Goal: Answer question/provide support

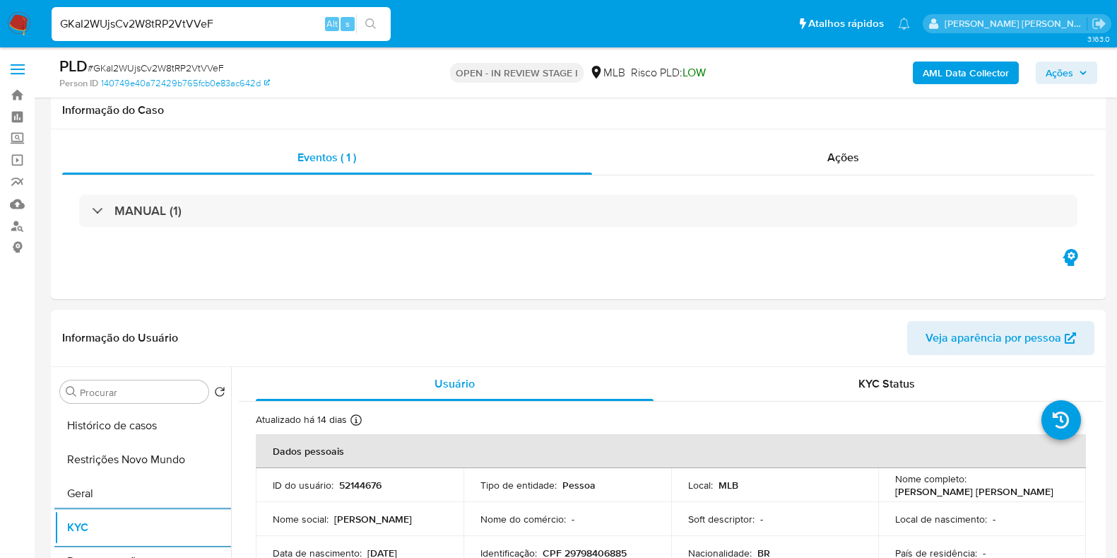
select select "10"
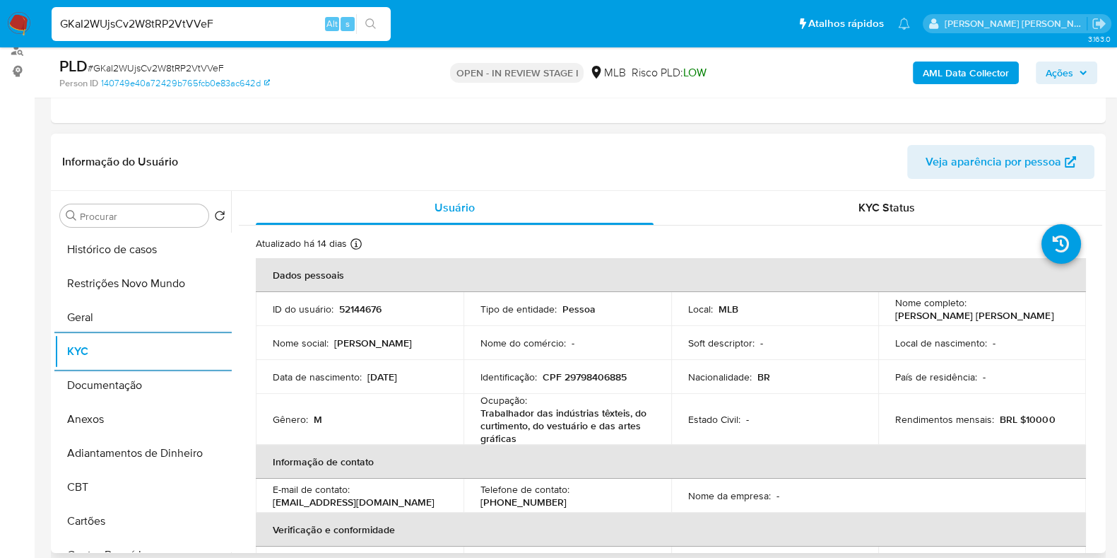
scroll to position [176, 0]
click at [1090, 69] on button "Ações" at bounding box center [1066, 72] width 61 height 23
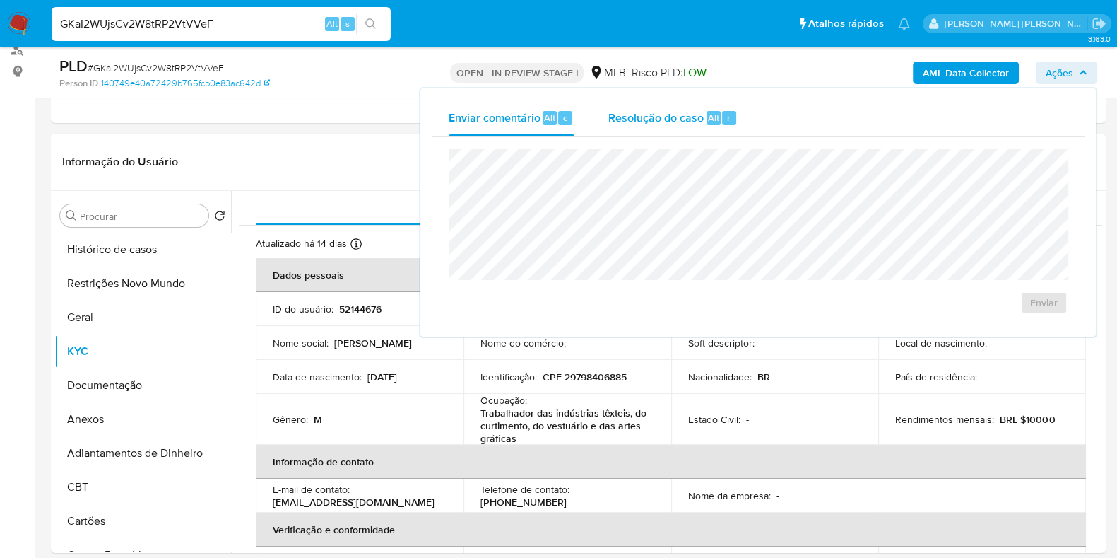
click at [664, 129] on div "Resolução do caso Alt r" at bounding box center [672, 118] width 129 height 37
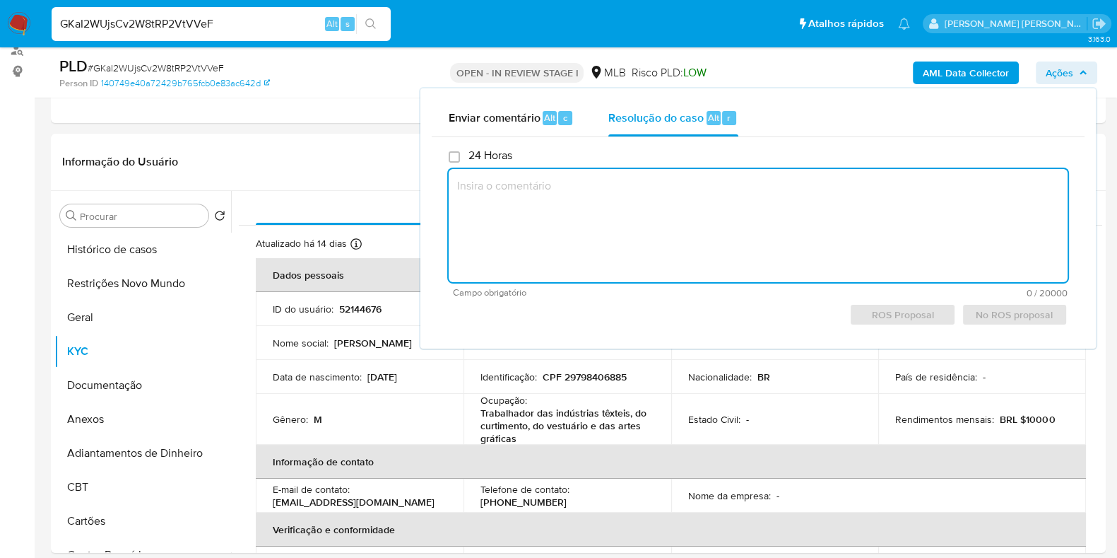
click at [628, 216] on textarea at bounding box center [758, 225] width 619 height 113
paste textarea "A operação foi sinalizada em 25/09/2025, em função de monitoramento contínuo. A…"
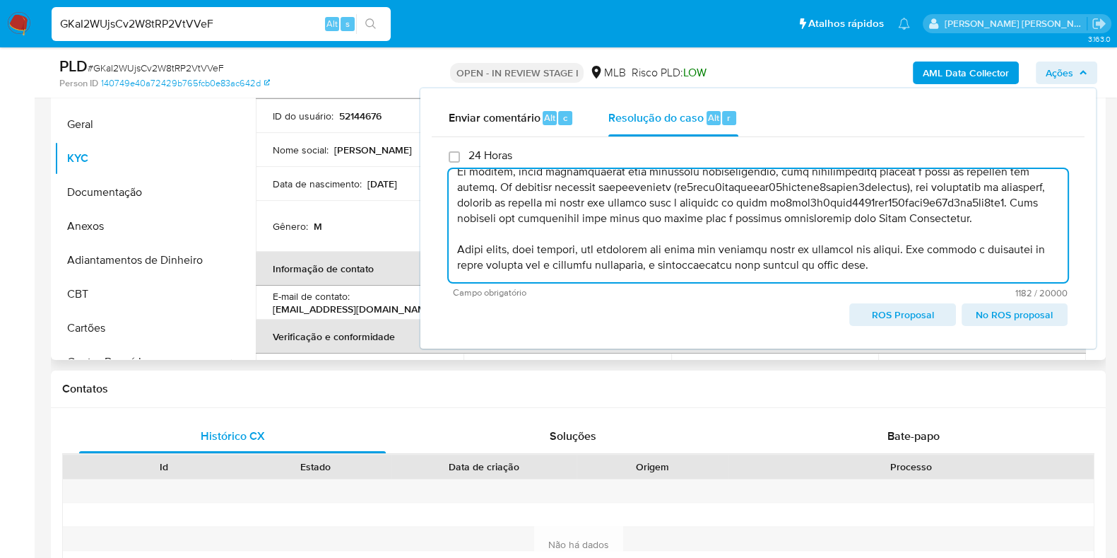
scroll to position [442, 0]
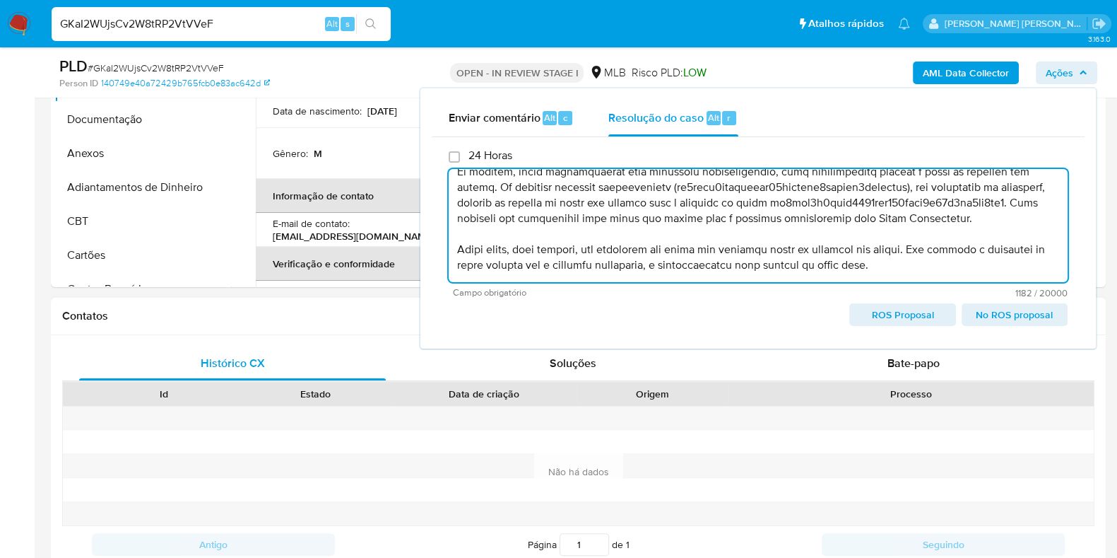
type textarea "A operação foi sinalizada em 25/09/2025, em função de monitoramento contínuo. A…"
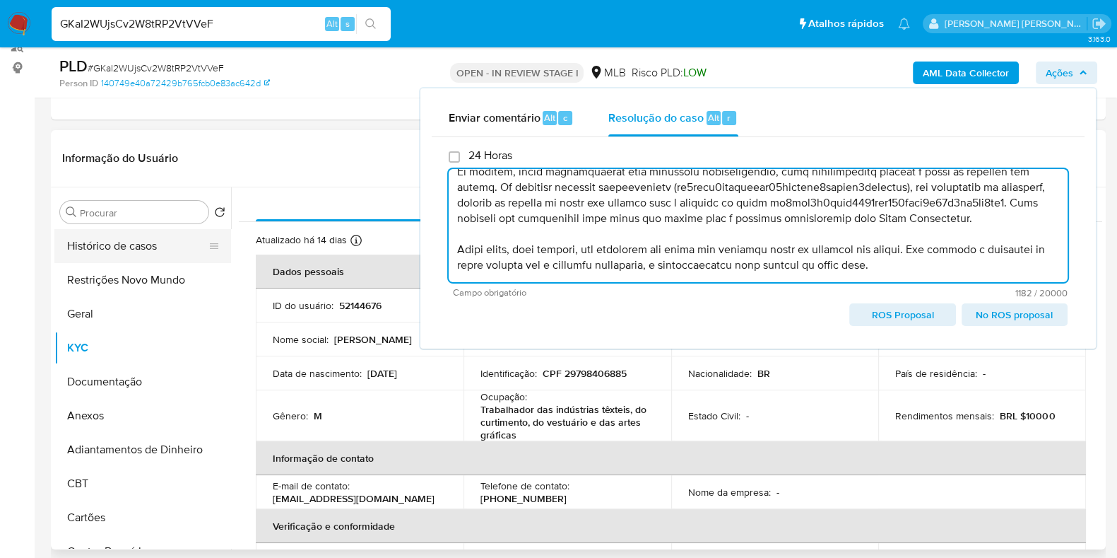
scroll to position [176, 0]
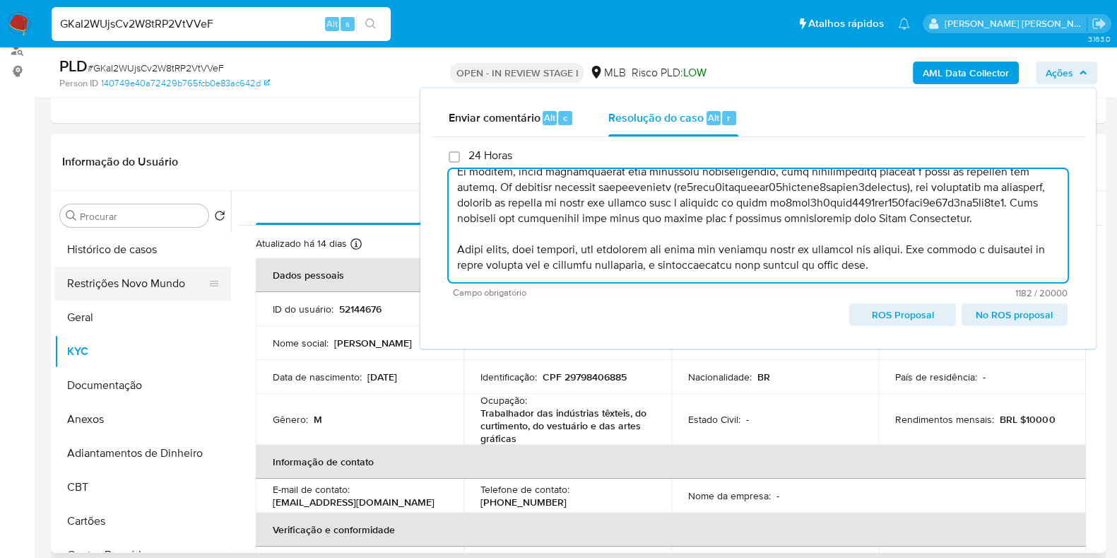
click at [101, 289] on button "Restrições Novo Mundo" at bounding box center [136, 283] width 165 height 34
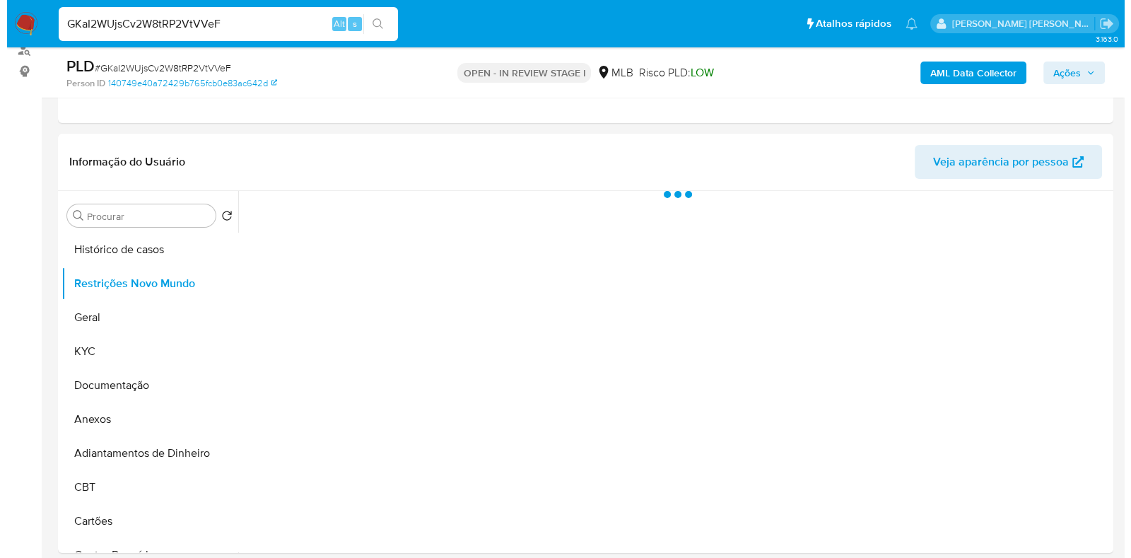
scroll to position [265, 0]
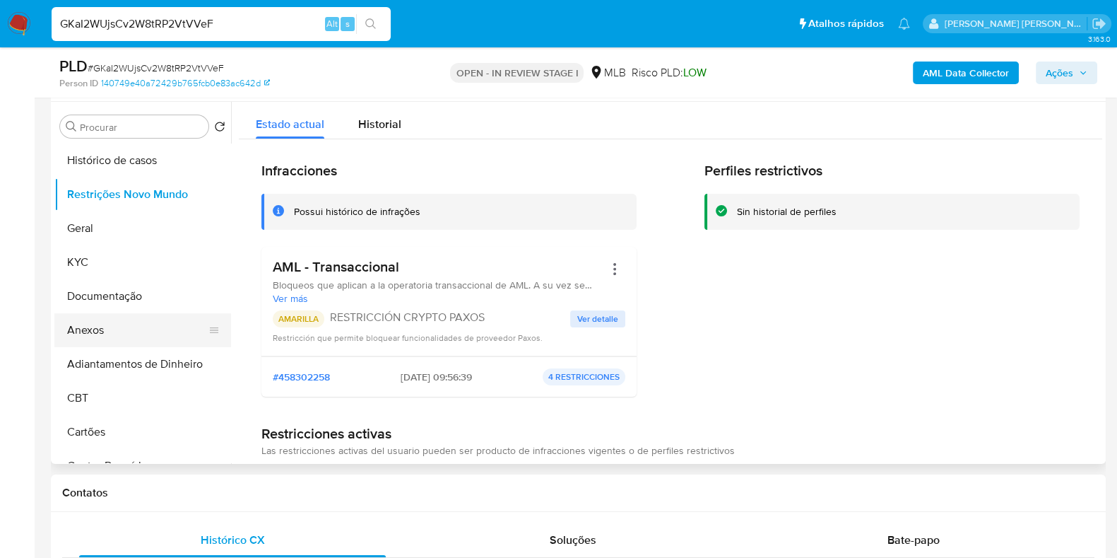
click at [110, 326] on button "Anexos" at bounding box center [136, 330] width 165 height 34
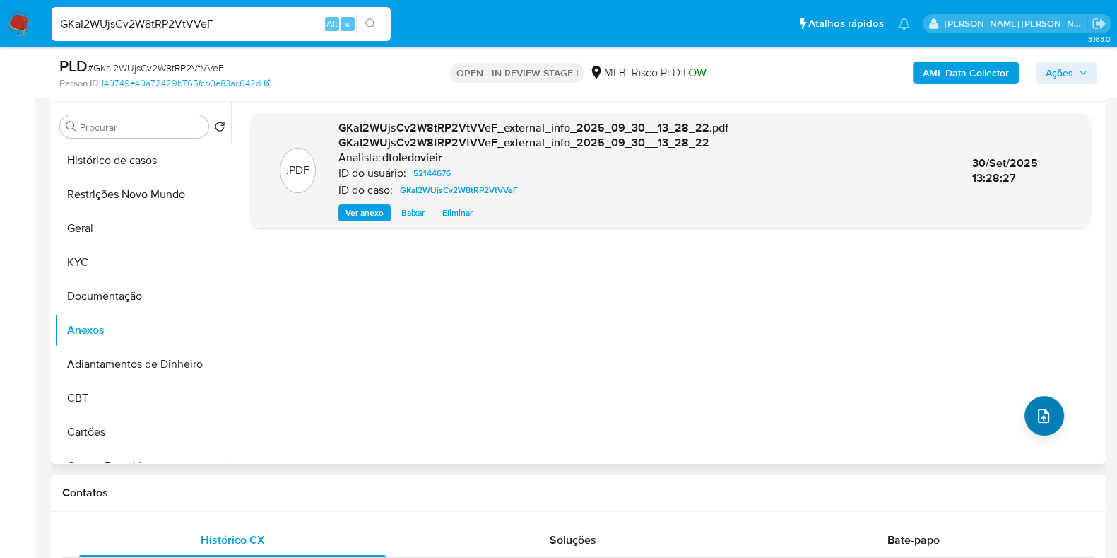
drag, startPoint x: 1018, startPoint y: 408, endPoint x: 1033, endPoint y: 411, distance: 15.0
click at [1018, 408] on div ".PDF GKaI2WUjsCv2W8tRP2VtVVeF_external_info_2025_09_30__13_28_22.pdf - GKaI2WUj…" at bounding box center [670, 282] width 841 height 339
click at [1040, 409] on icon "upload-file" at bounding box center [1043, 415] width 17 height 17
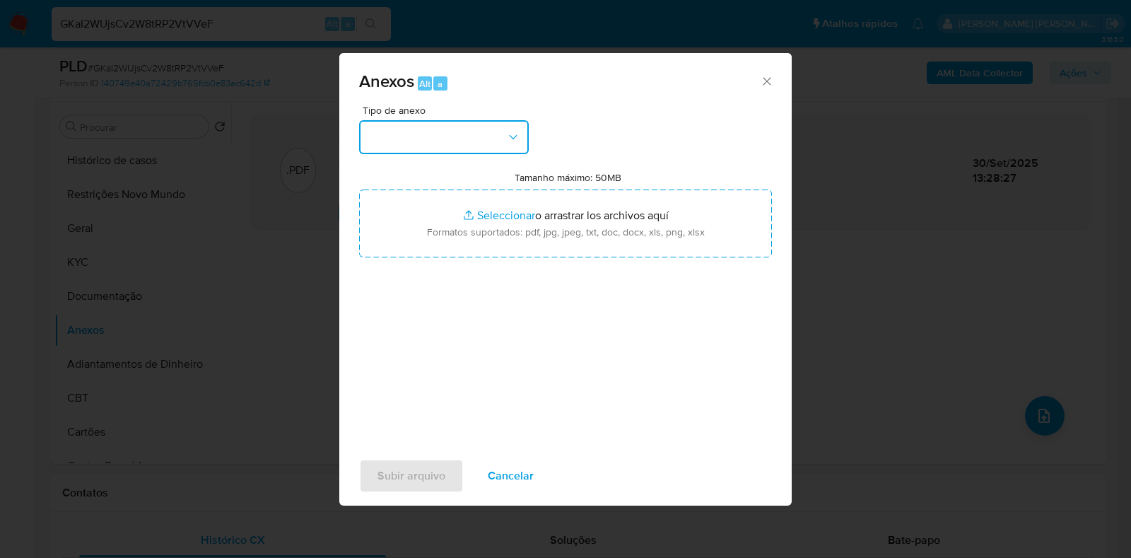
click at [468, 134] on button "button" at bounding box center [444, 137] width 170 height 34
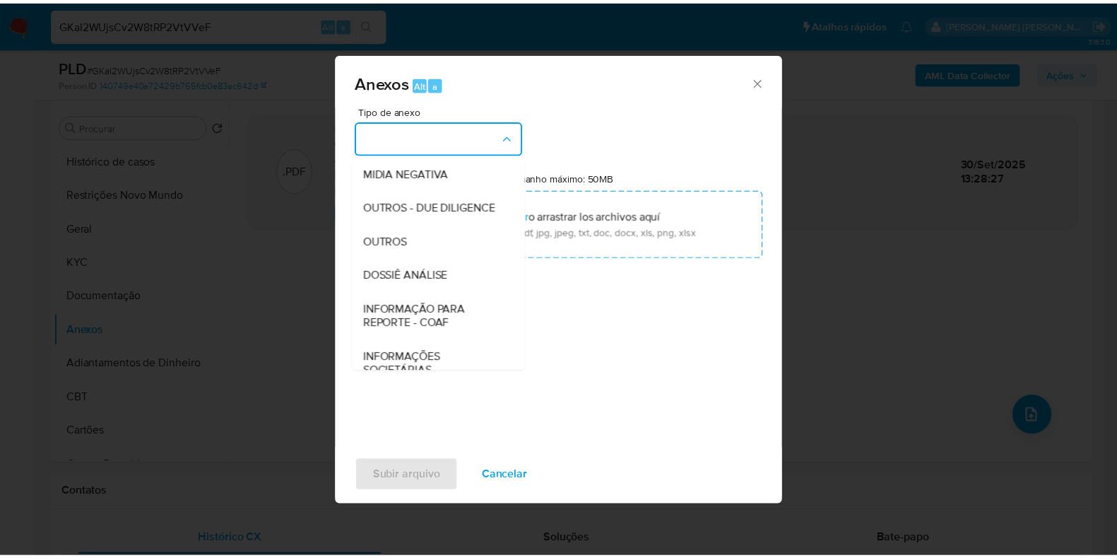
scroll to position [218, 0]
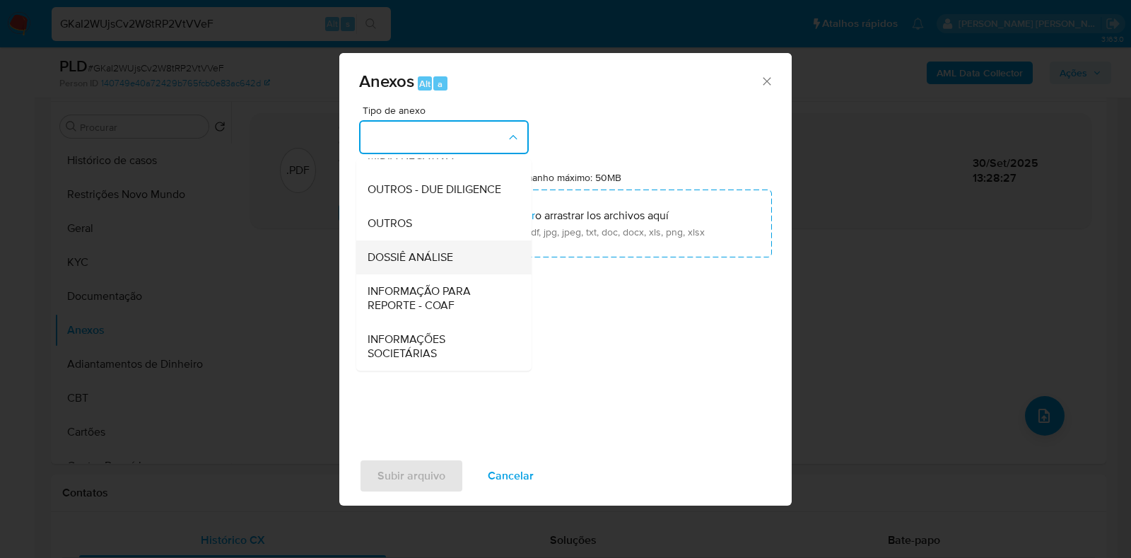
click at [435, 251] on span "DOSSIÊ ANÁLISE" at bounding box center [410, 257] width 86 height 14
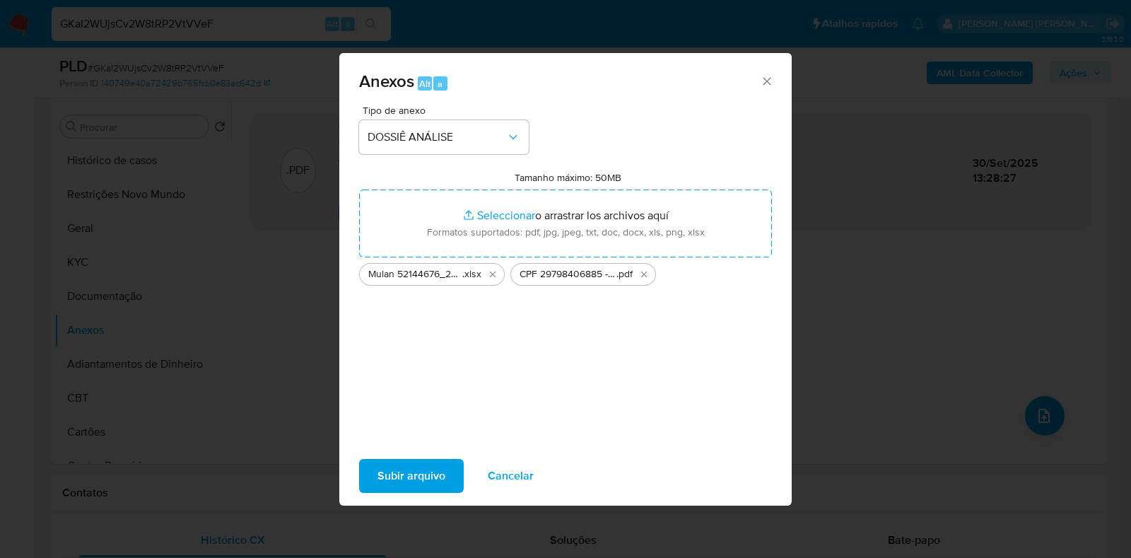
click at [418, 485] on span "Subir arquivo" at bounding box center [411, 475] width 68 height 31
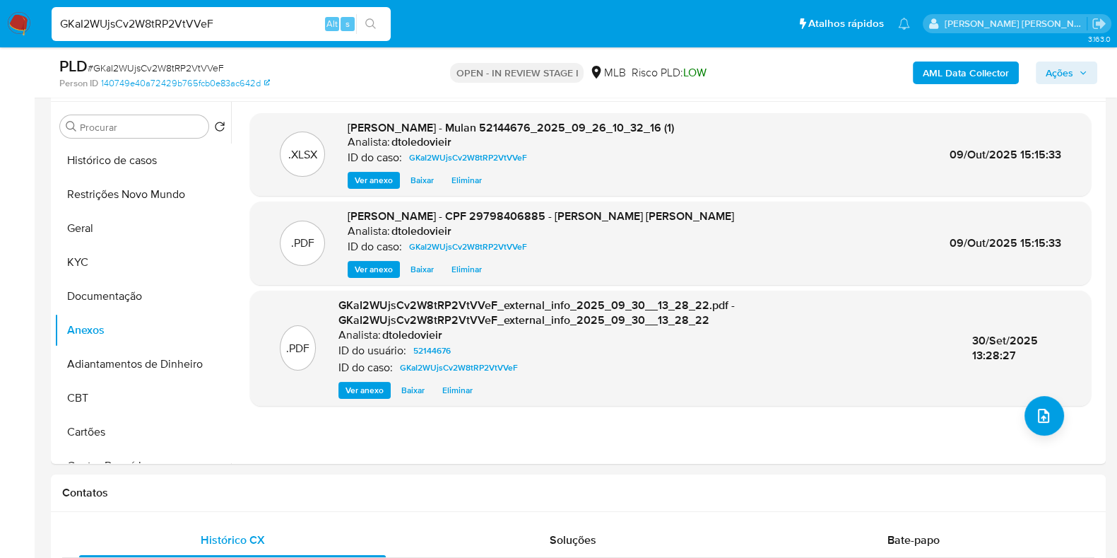
click at [1065, 64] on span "Ações" at bounding box center [1060, 72] width 28 height 23
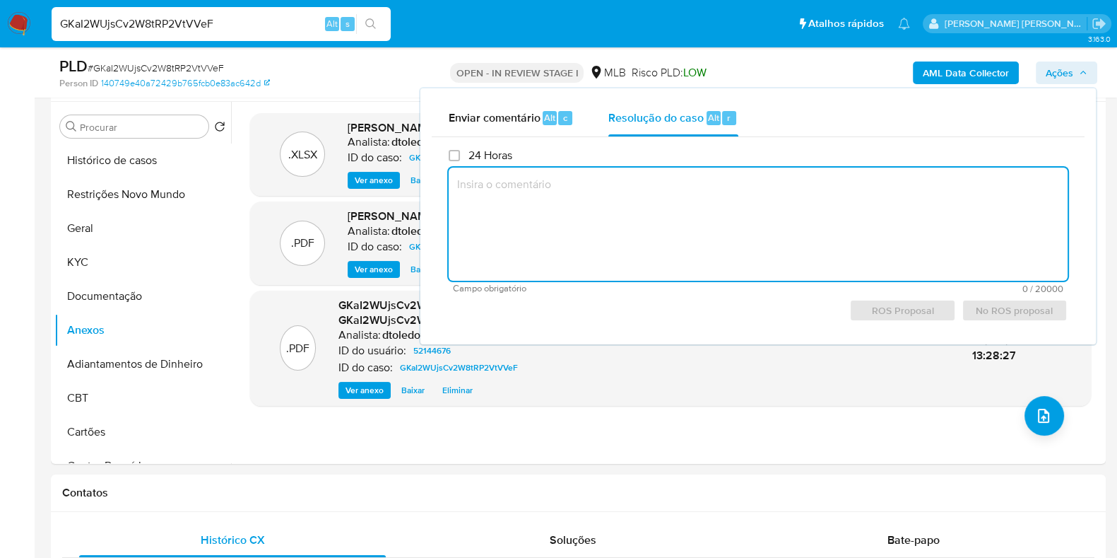
click at [636, 199] on textarea at bounding box center [758, 223] width 619 height 113
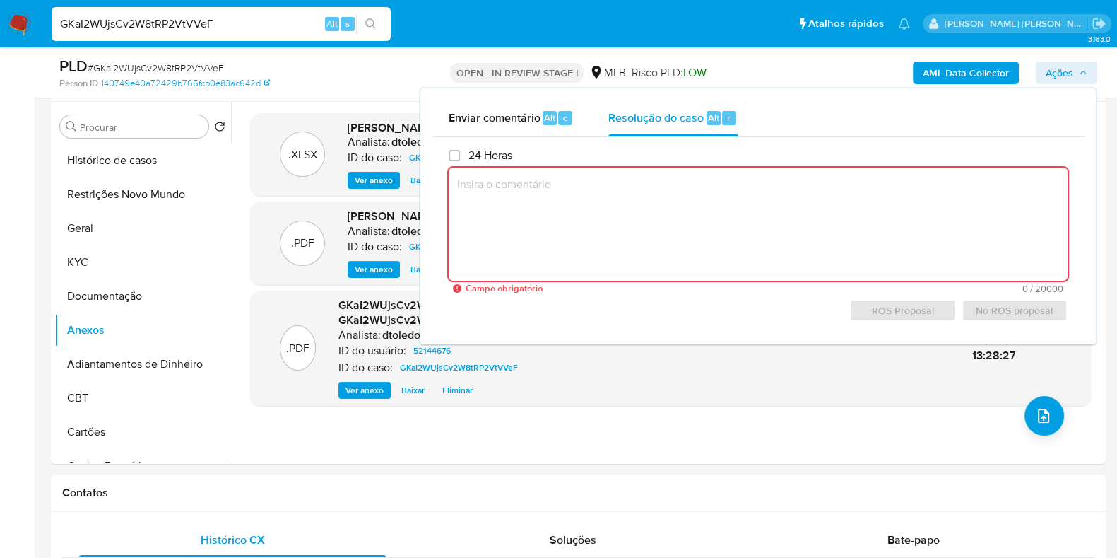
paste textarea "A operação foi sinalizada em 25/09/2025, em função de monitoramento contínuo. A…"
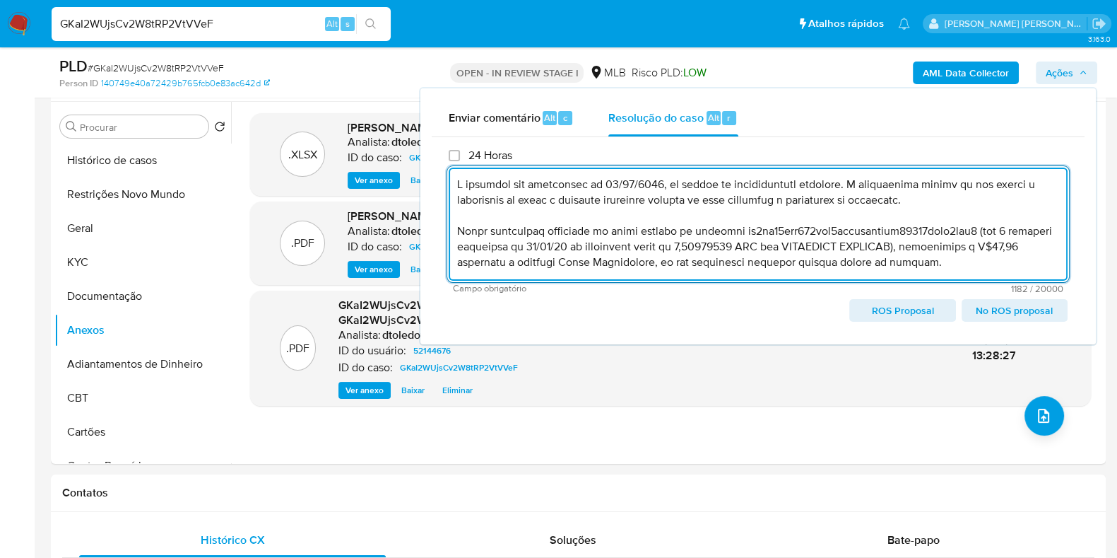
scroll to position [130, 0]
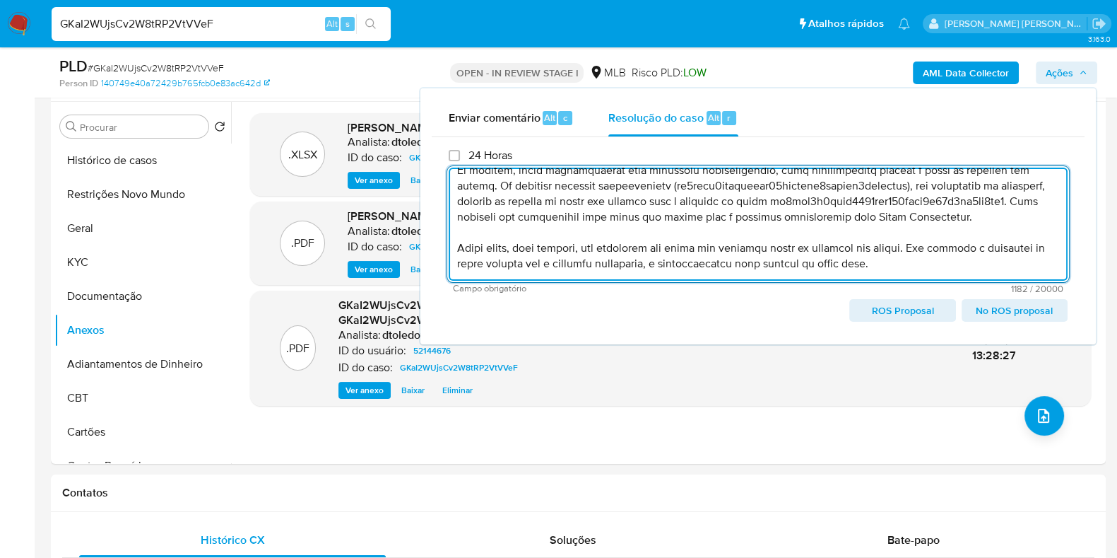
click at [1007, 314] on span "No ROS proposal" at bounding box center [1015, 310] width 86 height 20
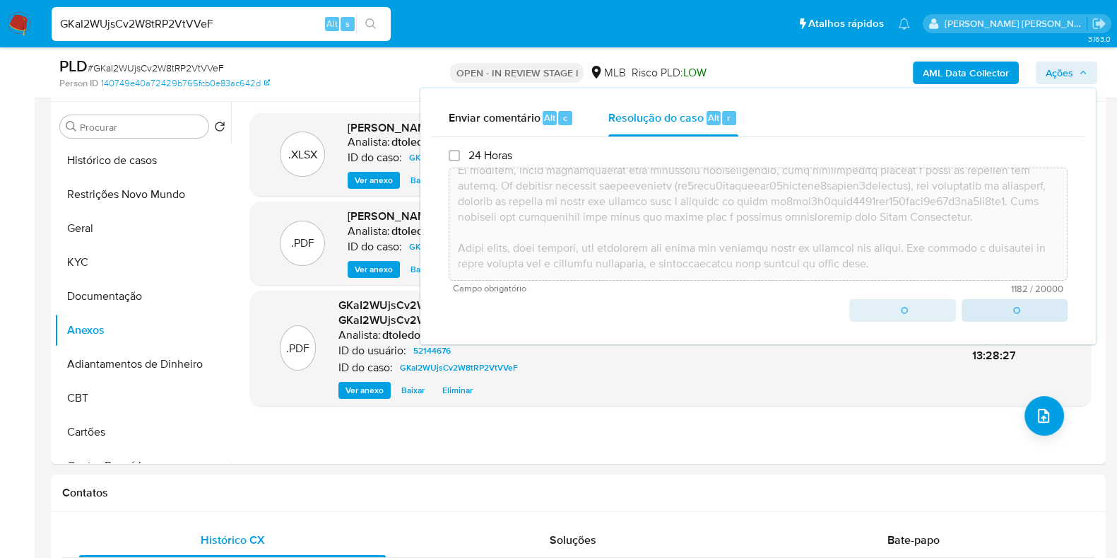
type textarea "A operação foi sinalizada em 25/09/2025, em função de monitoramento contínuo. A…"
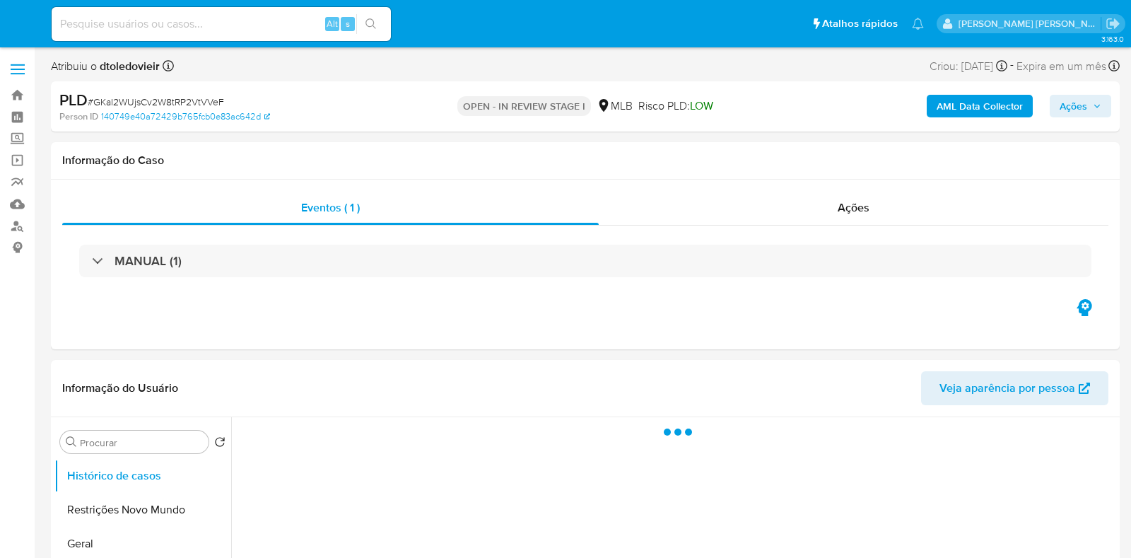
select select "10"
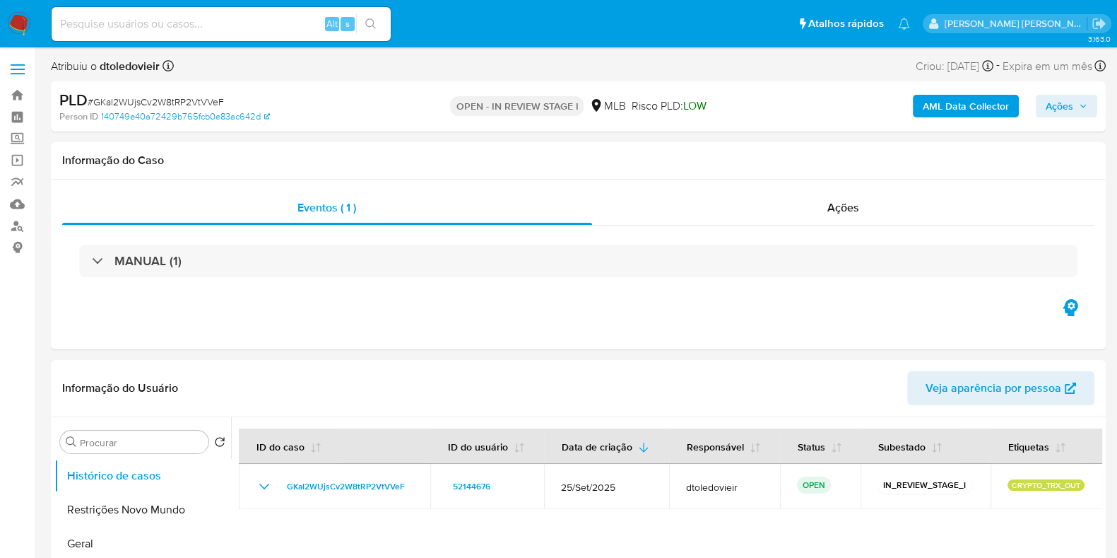
click at [1064, 112] on span "Ações" at bounding box center [1060, 106] width 28 height 23
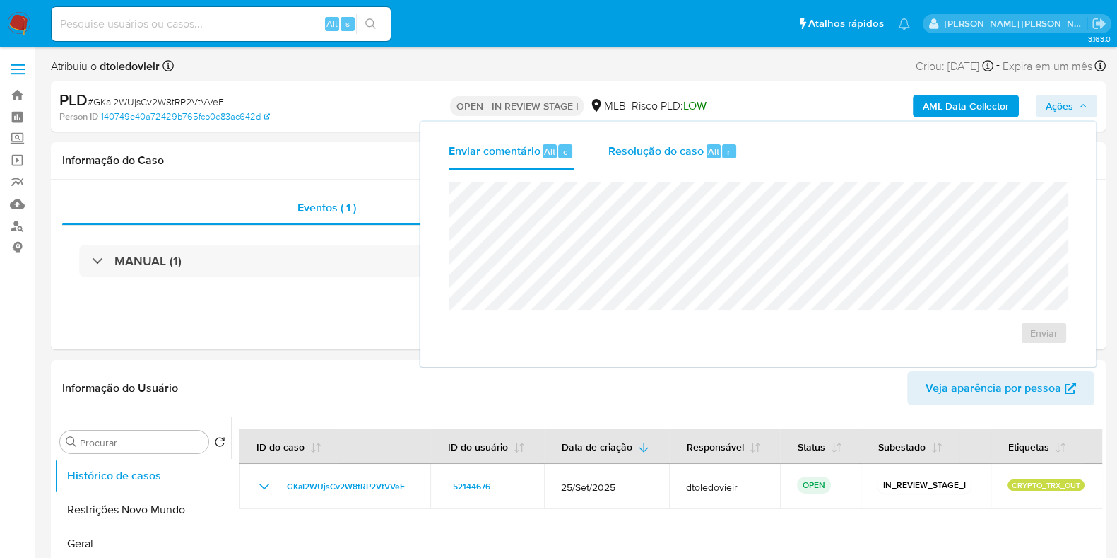
click at [715, 153] on span "Alt" at bounding box center [713, 151] width 11 height 13
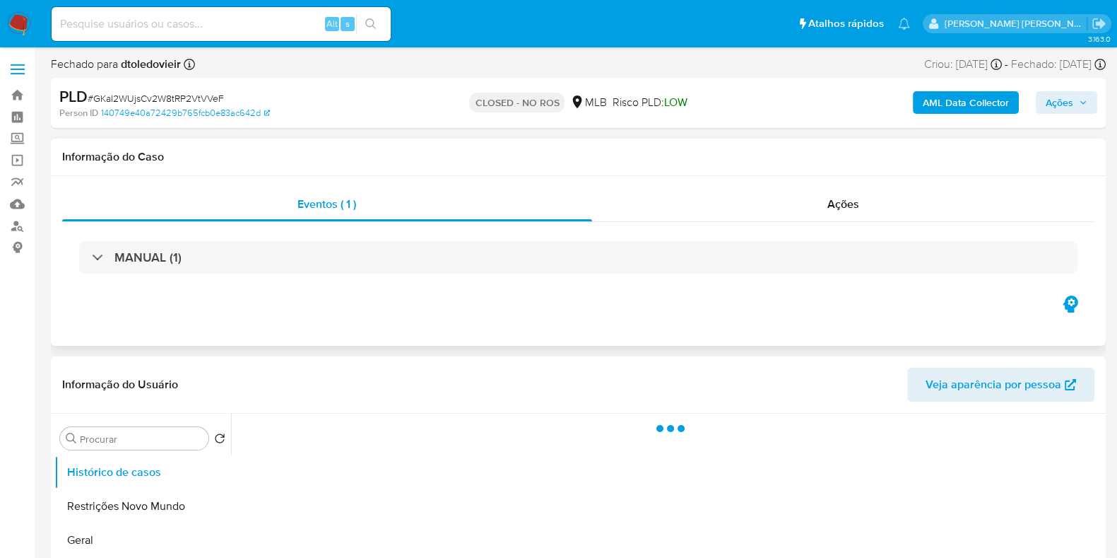
select select "10"
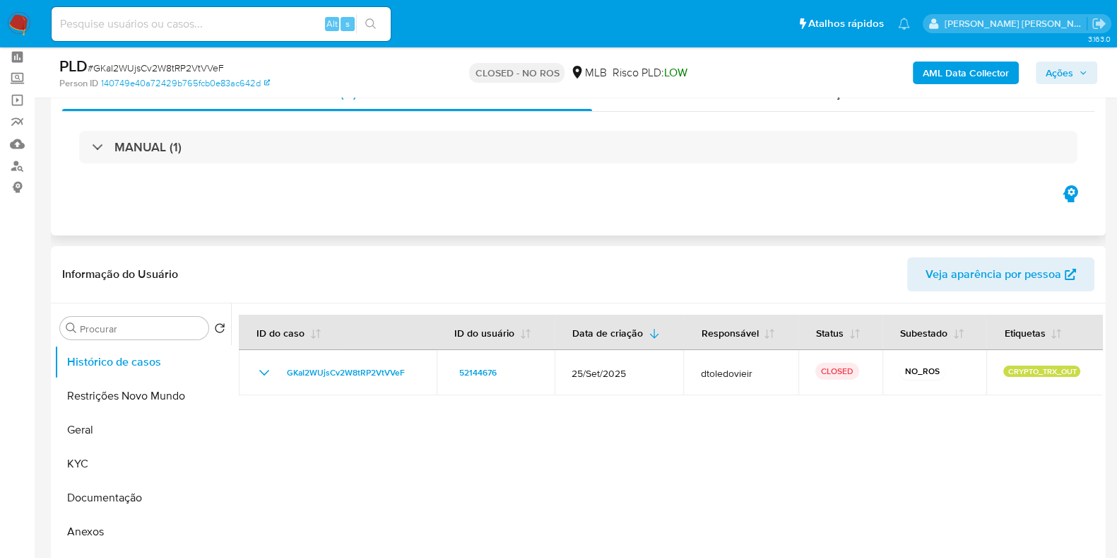
scroll to position [88, 0]
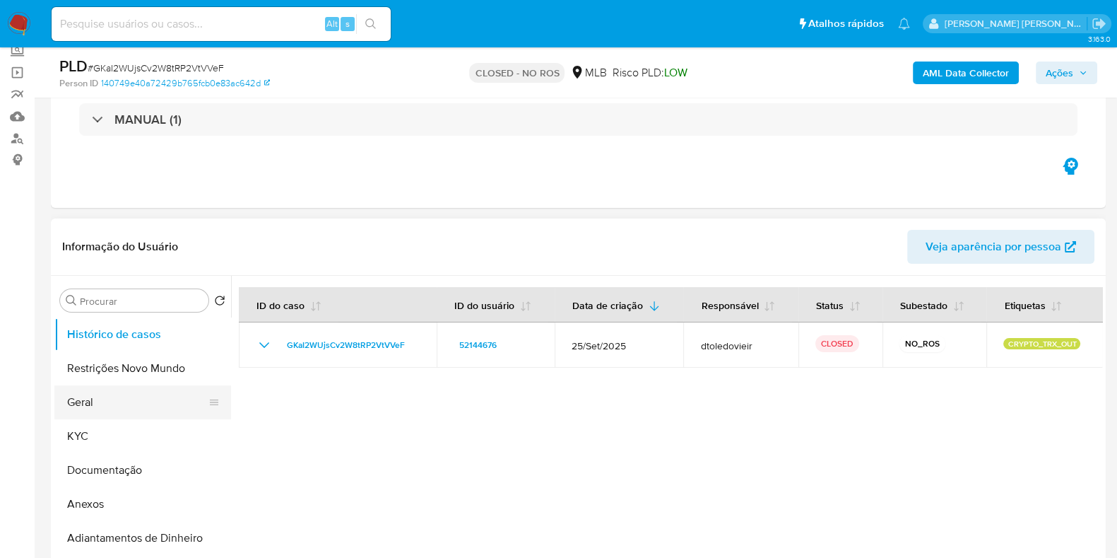
click at [127, 395] on button "Geral" at bounding box center [136, 402] width 165 height 34
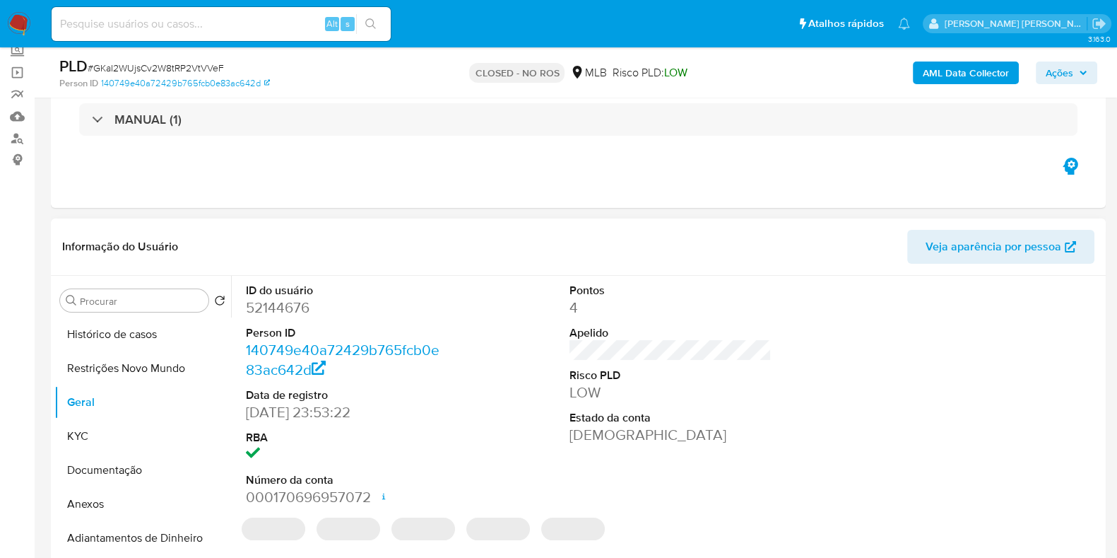
click at [276, 304] on dd "52144676" at bounding box center [347, 308] width 202 height 20
copy dd "52144676"
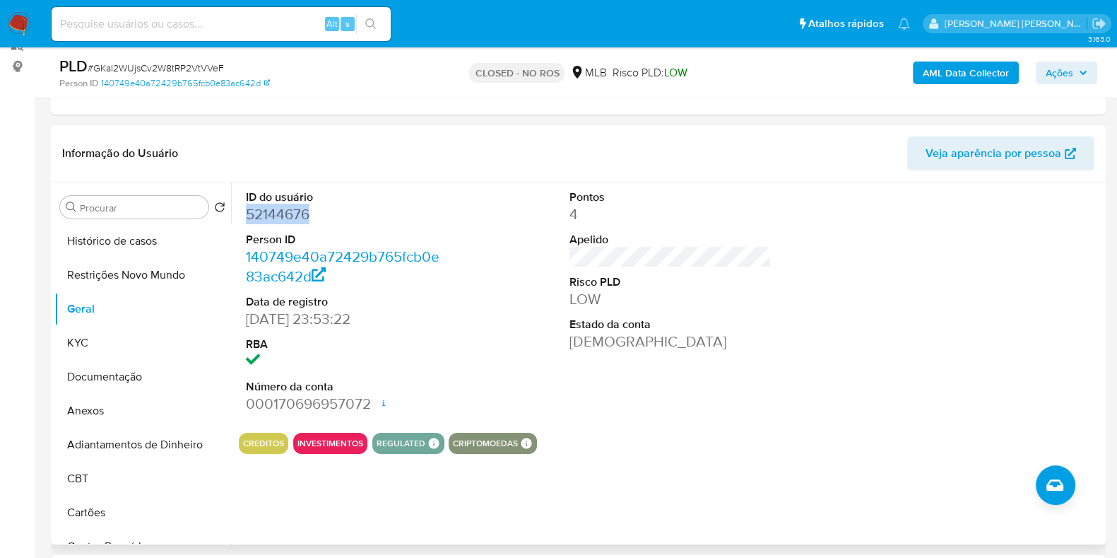
scroll to position [265, 0]
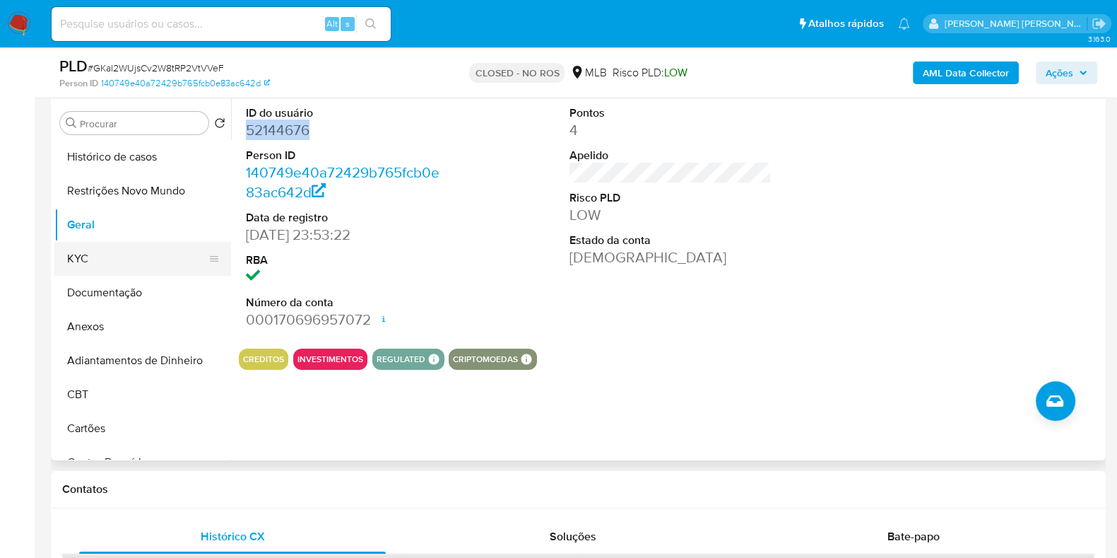
click at [136, 254] on button "KYC" at bounding box center [136, 259] width 165 height 34
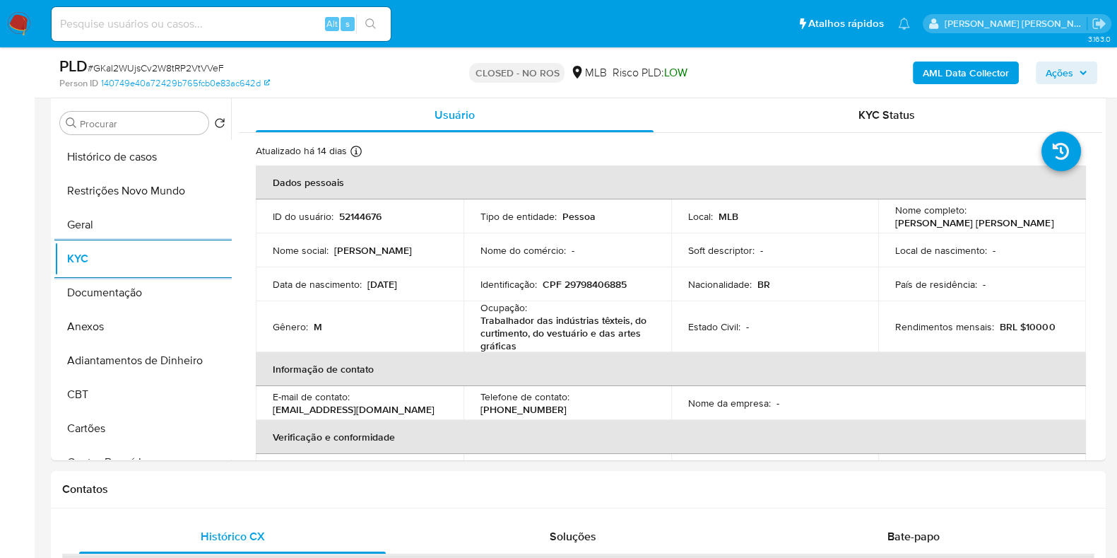
click at [162, 18] on input at bounding box center [221, 24] width 339 height 18
paste input "RP0f1mAqbUEYSabZpEWIHWkd"
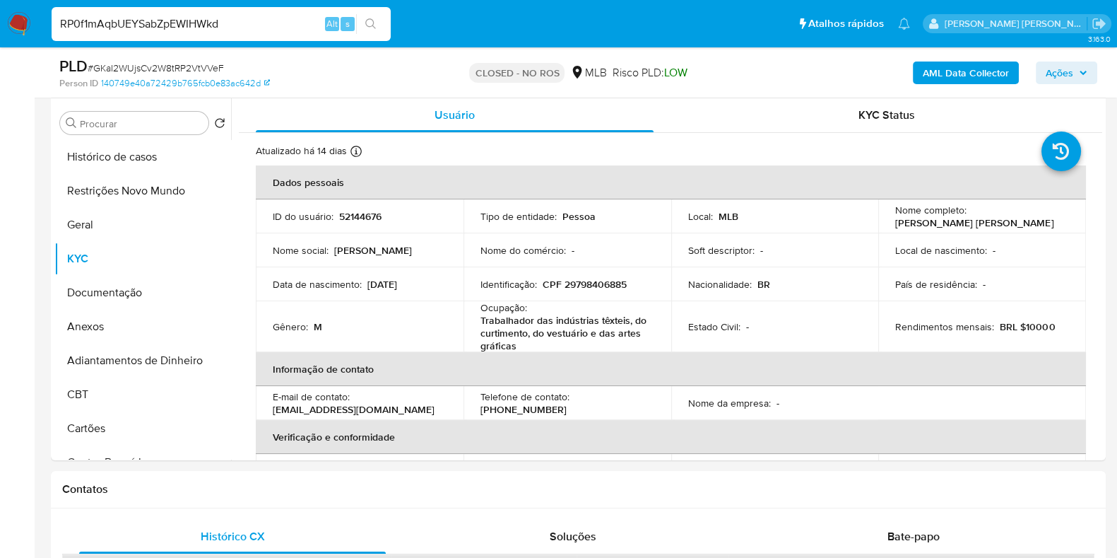
type input "RP0f1mAqbUEYSabZpEWIHWkd"
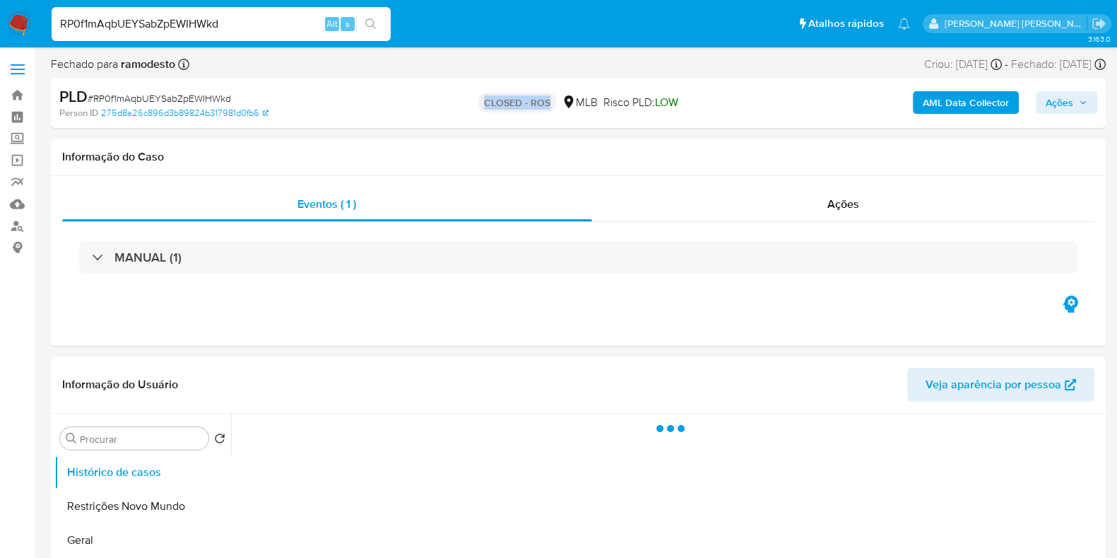
select select "10"
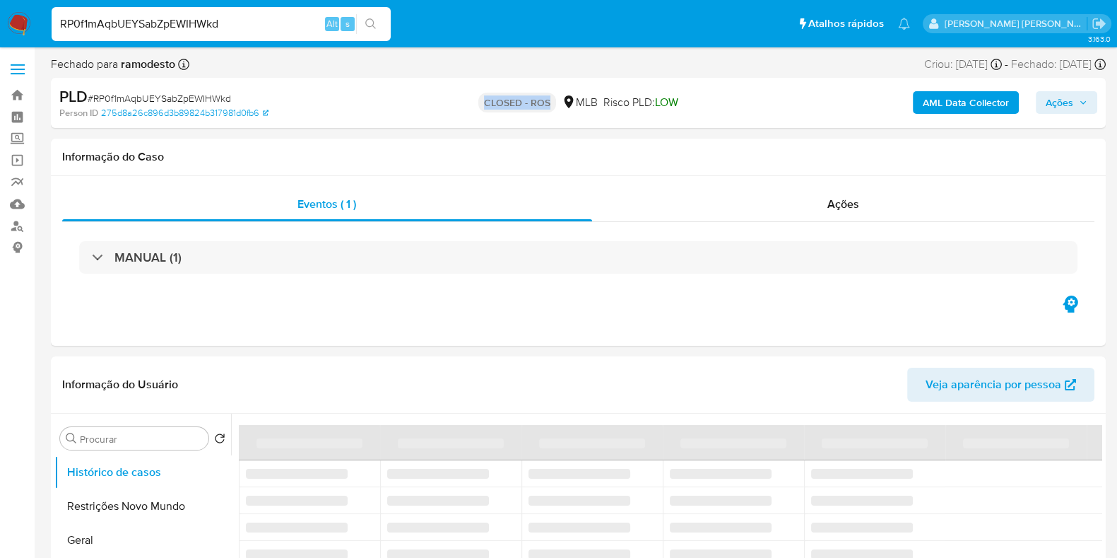
drag, startPoint x: 471, startPoint y: 104, endPoint x: 590, endPoint y: 102, distance: 118.7
click at [574, 104] on div "CLOSED - ROS MLB Risco PLD: LOW" at bounding box center [578, 102] width 342 height 33
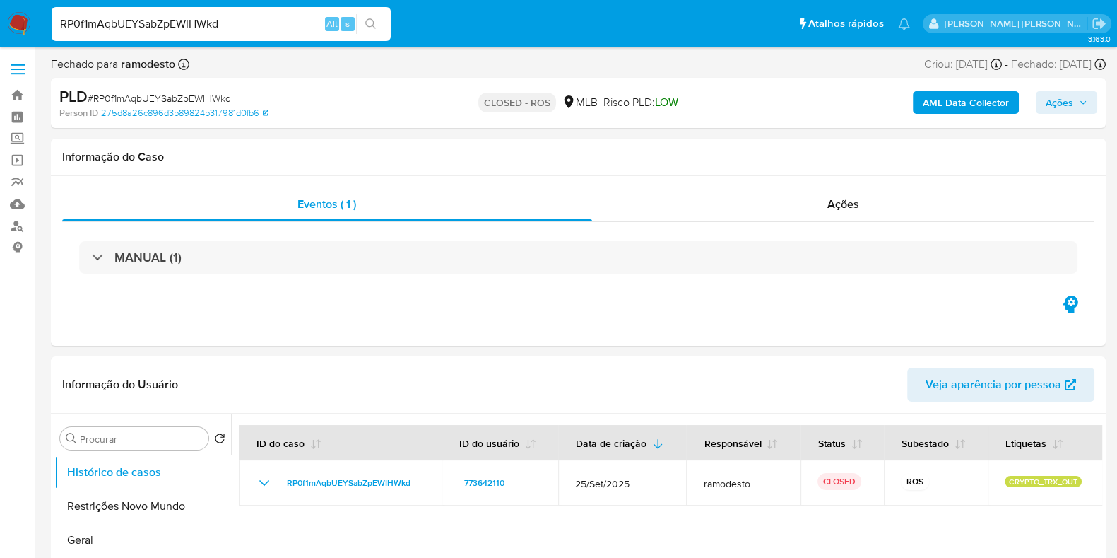
click at [685, 100] on div "CLOSED - ROS MLB Risco PLD: LOW" at bounding box center [578, 102] width 342 height 33
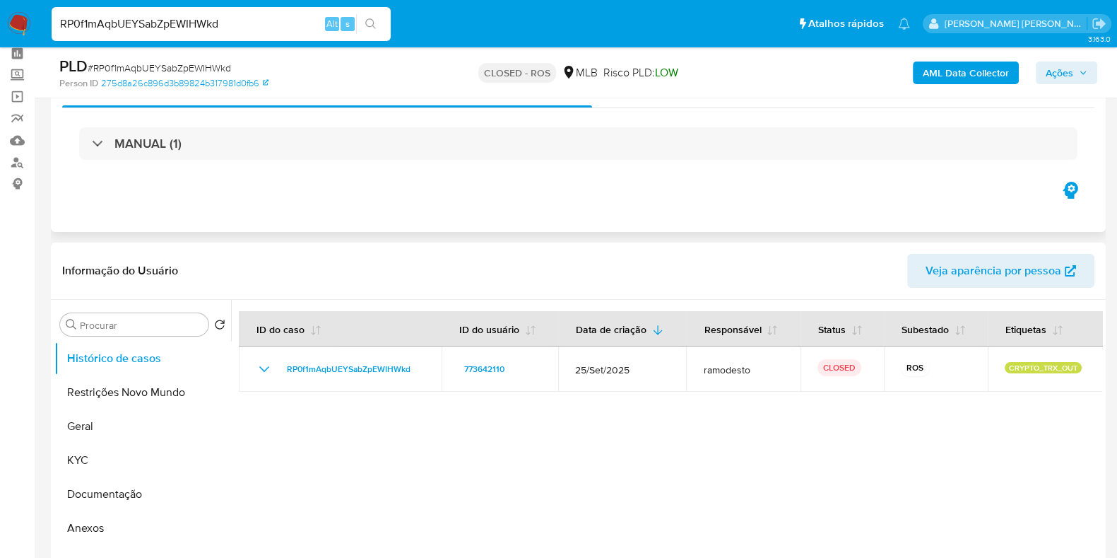
scroll to position [88, 0]
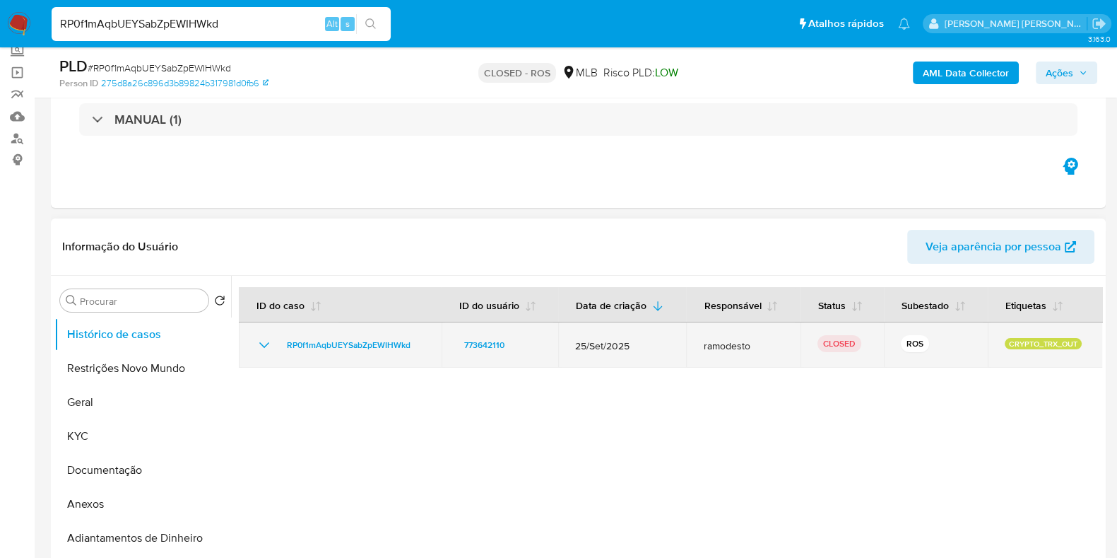
drag, startPoint x: 572, startPoint y: 343, endPoint x: 636, endPoint y: 341, distance: 63.6
click at [635, 341] on span "25/Set/2025" at bounding box center [622, 345] width 94 height 13
click at [644, 341] on span "25/Set/2025" at bounding box center [622, 345] width 94 height 13
drag, startPoint x: 926, startPoint y: 349, endPoint x: 893, endPoint y: 348, distance: 33.2
click at [893, 348] on td "ROS" at bounding box center [936, 344] width 104 height 45
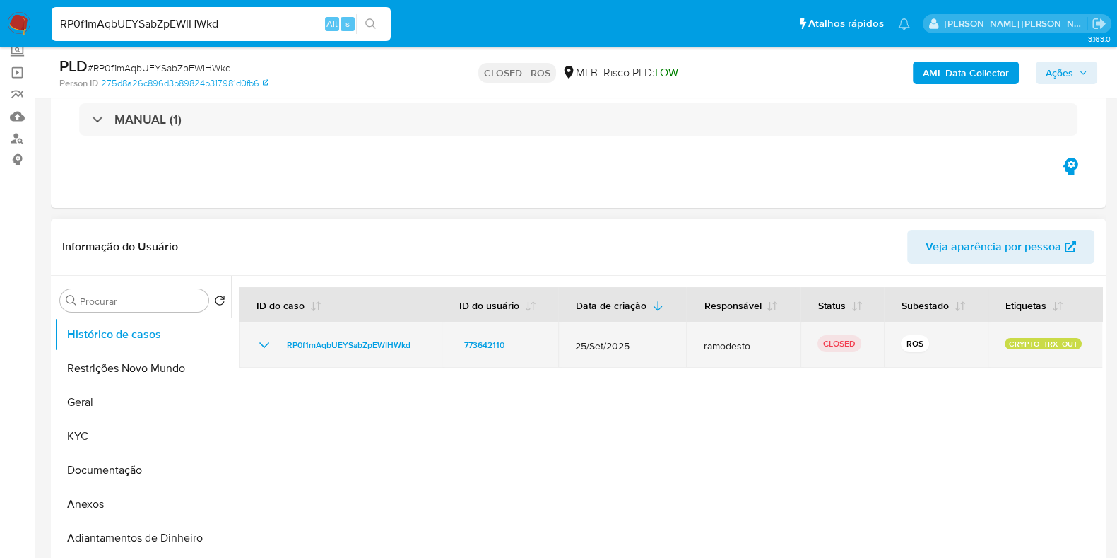
click at [890, 348] on td "ROS" at bounding box center [936, 344] width 104 height 45
drag, startPoint x: 803, startPoint y: 346, endPoint x: 859, endPoint y: 342, distance: 55.2
click at [856, 342] on td "CLOSED" at bounding box center [842, 344] width 83 height 45
click at [869, 342] on td "CLOSED" at bounding box center [842, 344] width 83 height 45
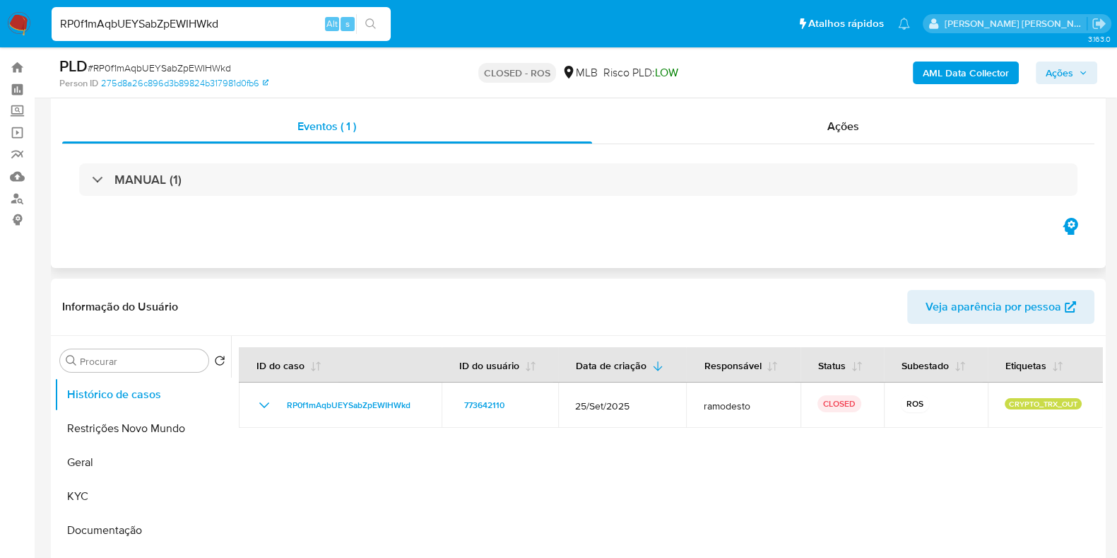
scroll to position [0, 0]
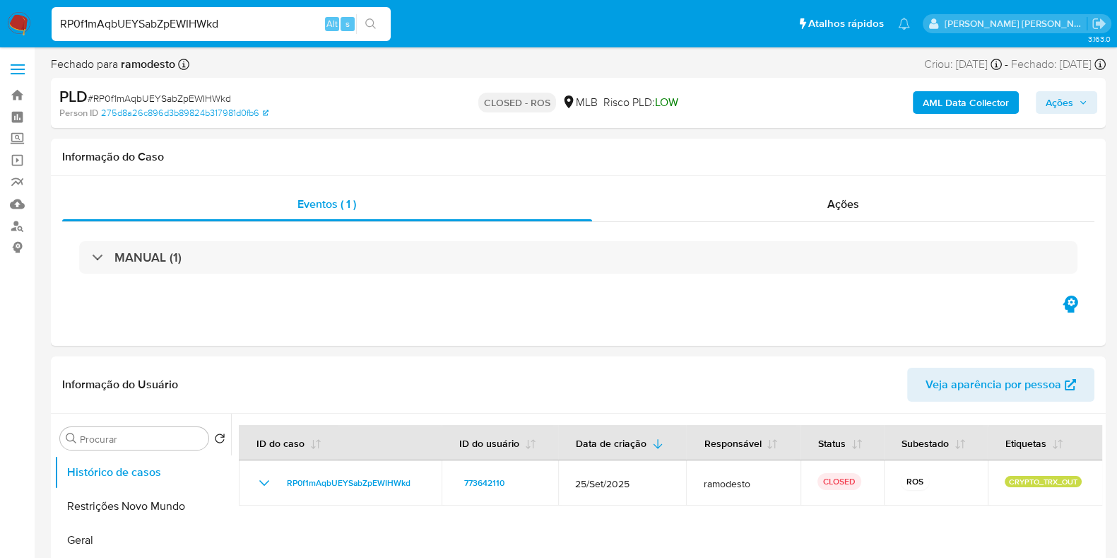
click at [230, 22] on input "RP0f1mAqbUEYSabZpEWIHWkd" at bounding box center [221, 24] width 339 height 18
paste input "806135384"
type input "806135384"
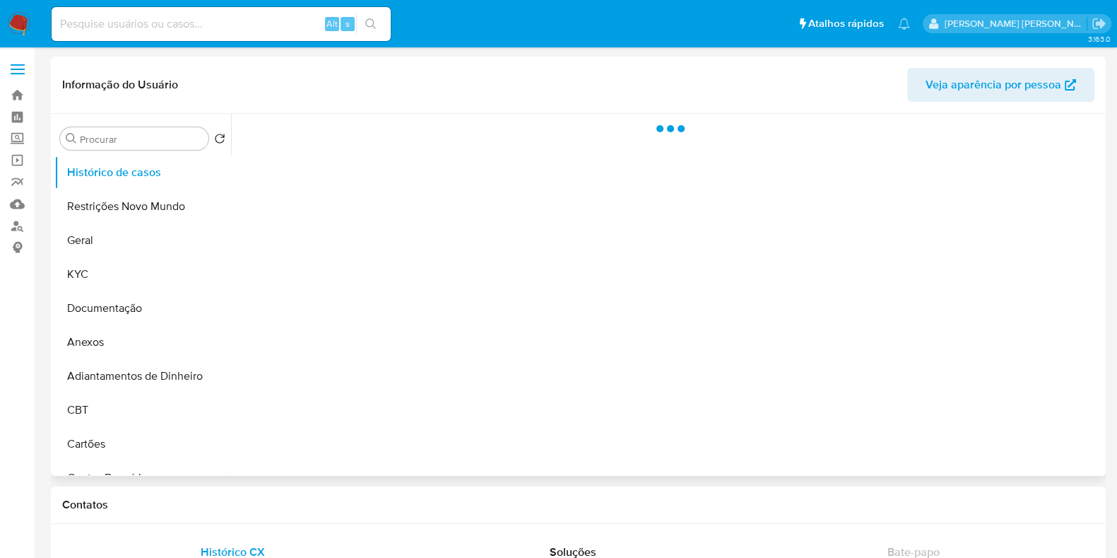
select select "10"
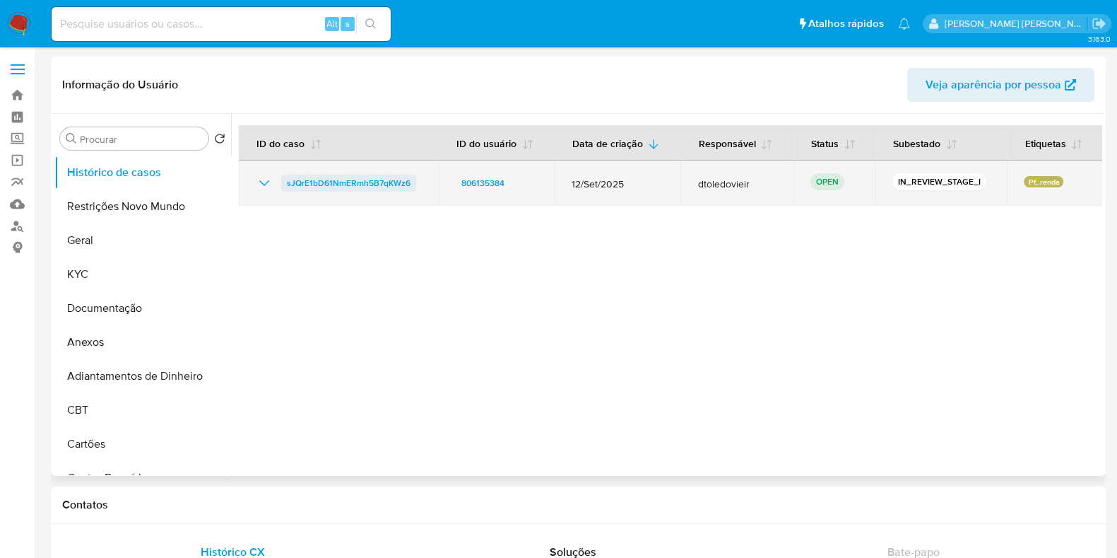
click at [378, 184] on span "sJQrE1bD61NmERmh5B7qKWz6" at bounding box center [349, 183] width 124 height 17
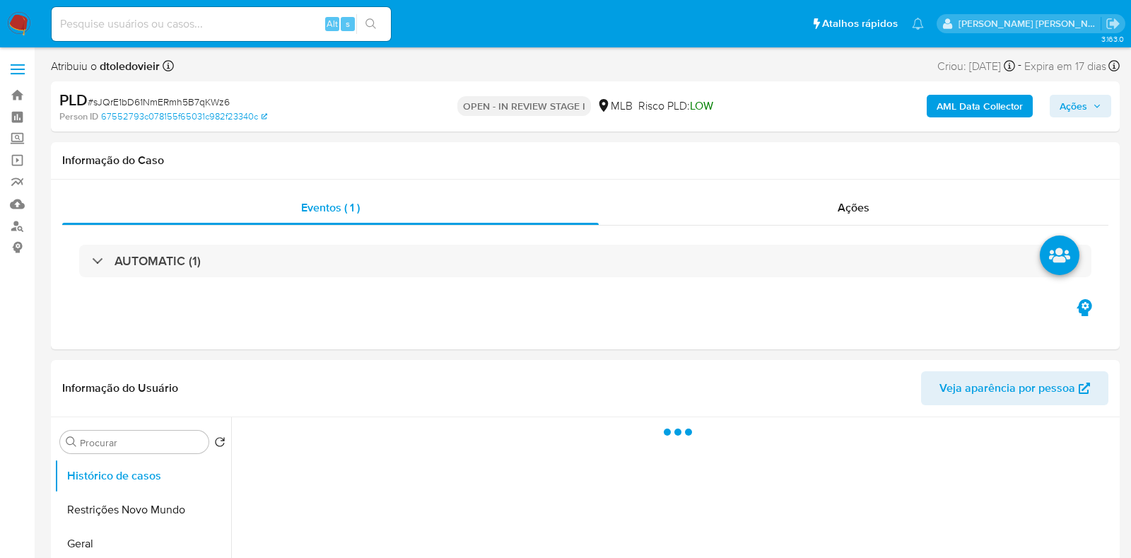
select select "10"
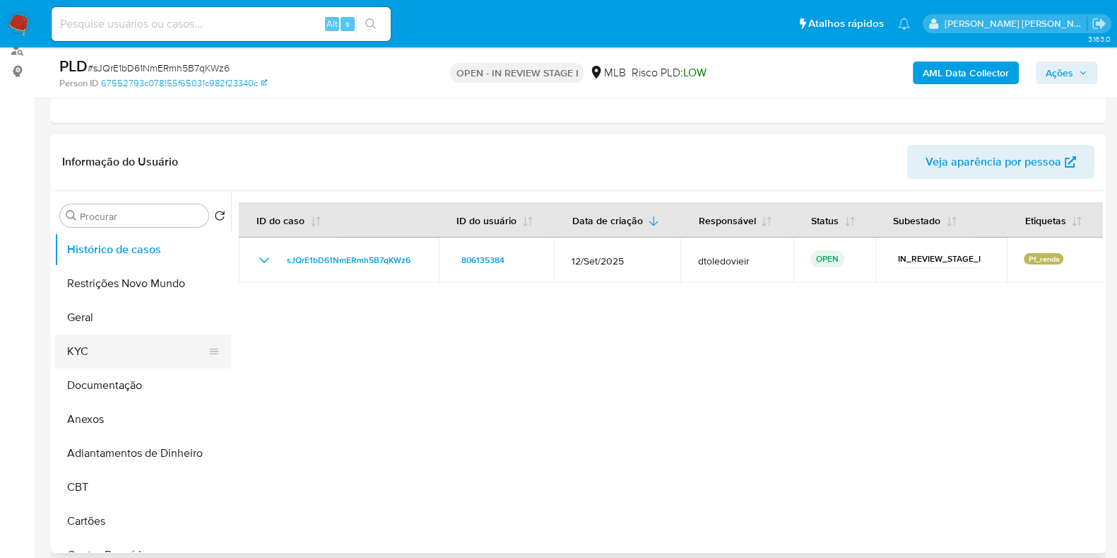
click at [118, 359] on button "KYC" at bounding box center [136, 351] width 165 height 34
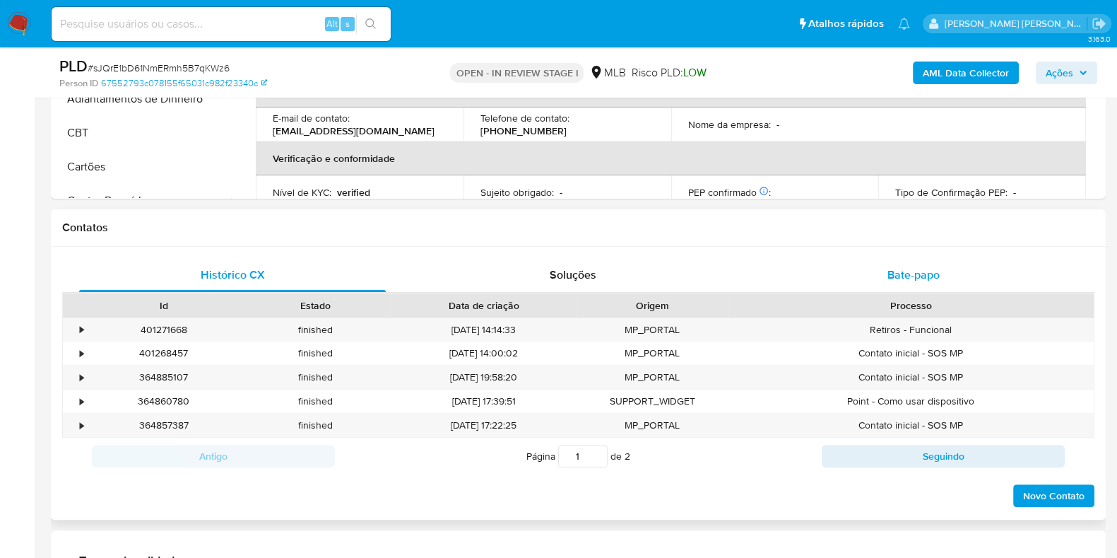
click at [926, 286] on div "Bate-papo" at bounding box center [913, 275] width 307 height 34
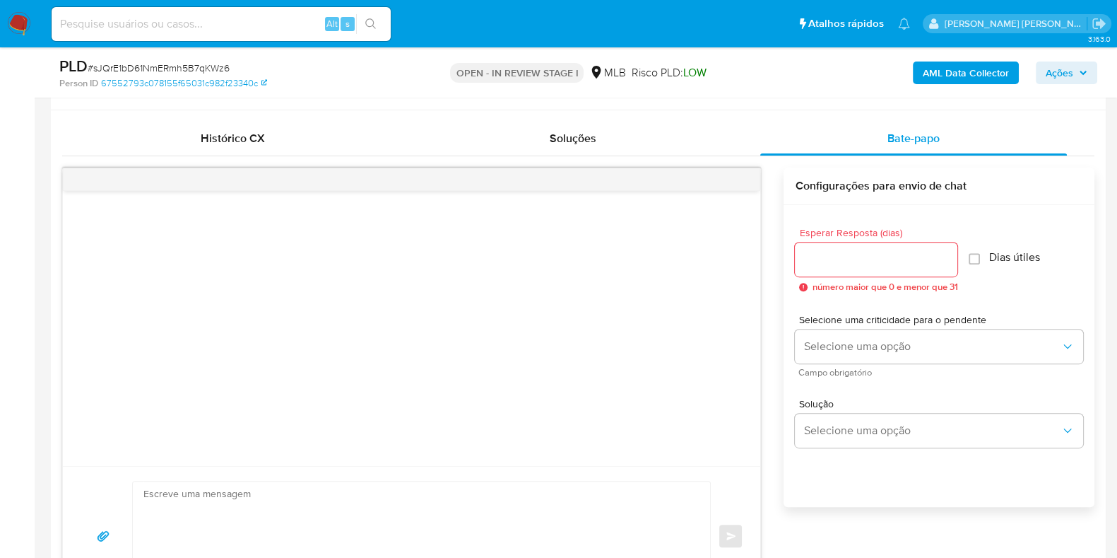
scroll to position [618, 0]
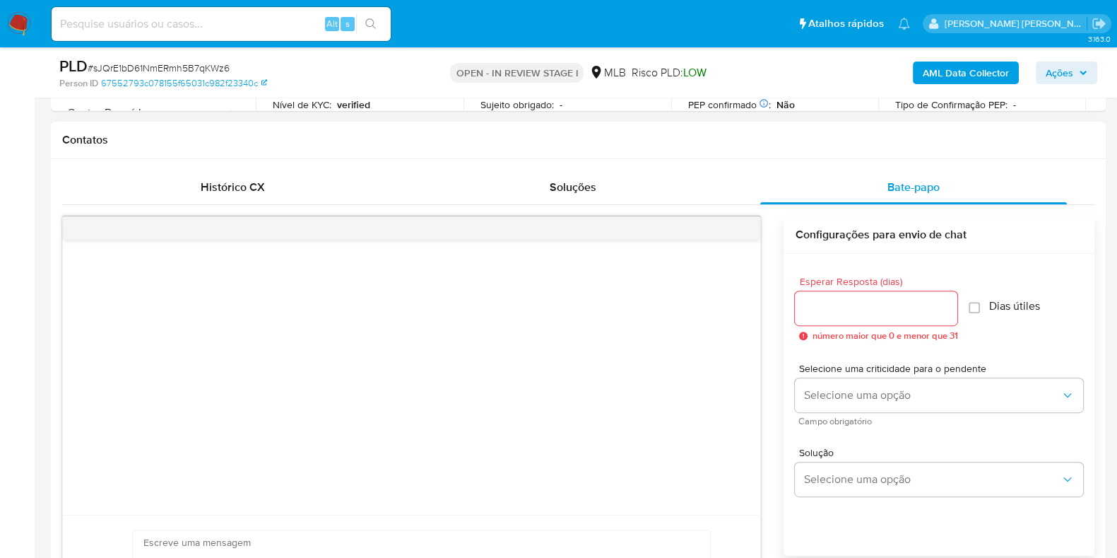
click at [854, 303] on input "Esperar Resposta (dias)" at bounding box center [876, 308] width 163 height 18
type input "5"
click at [976, 305] on input "Dias útiles" at bounding box center [970, 307] width 11 height 11
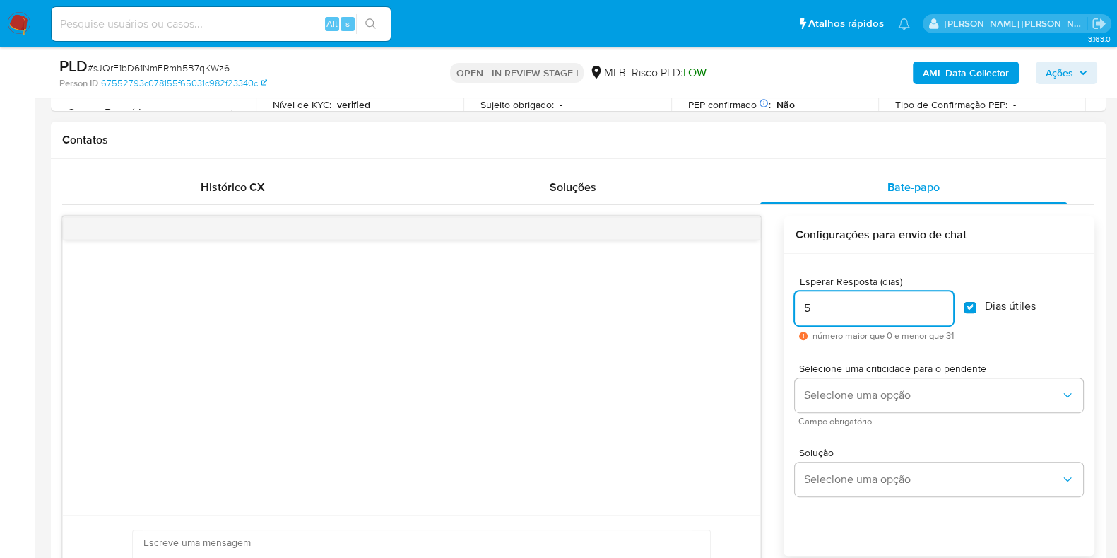
checkbox input "true"
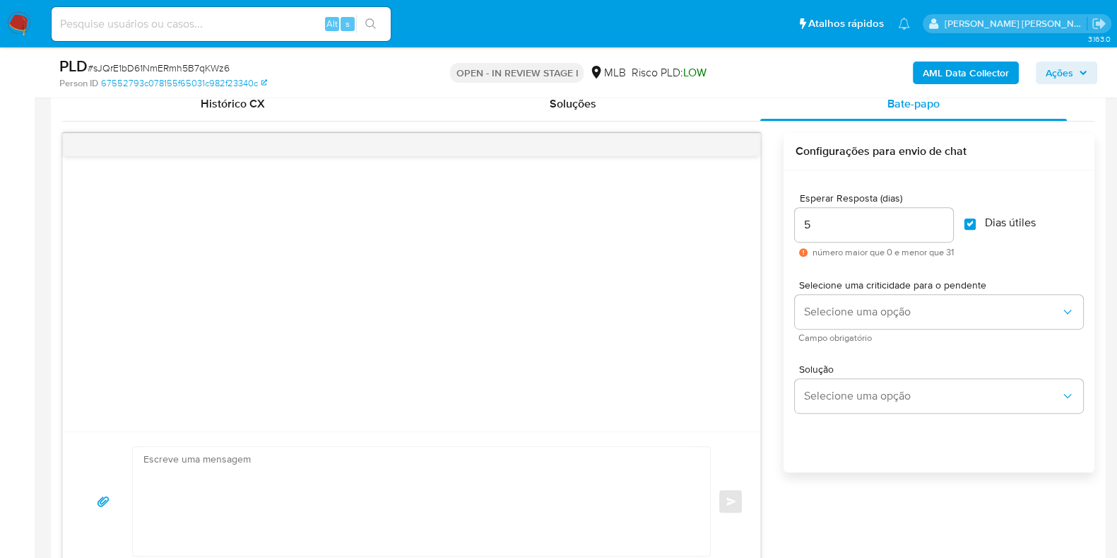
scroll to position [795, 0]
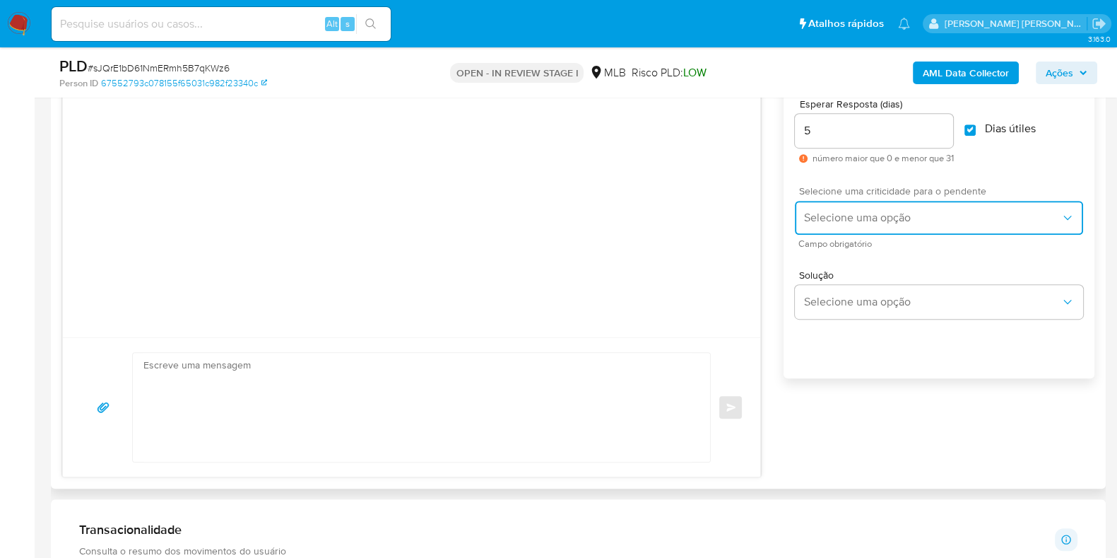
click at [887, 212] on span "Selecione uma opção" at bounding box center [931, 218] width 257 height 14
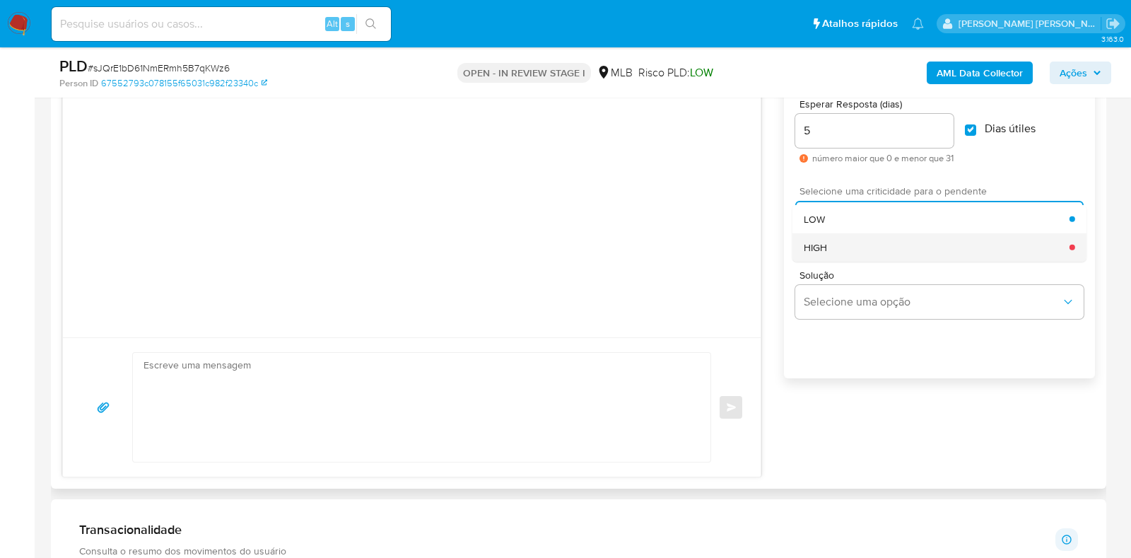
click at [855, 248] on div "HIGH" at bounding box center [936, 246] width 266 height 28
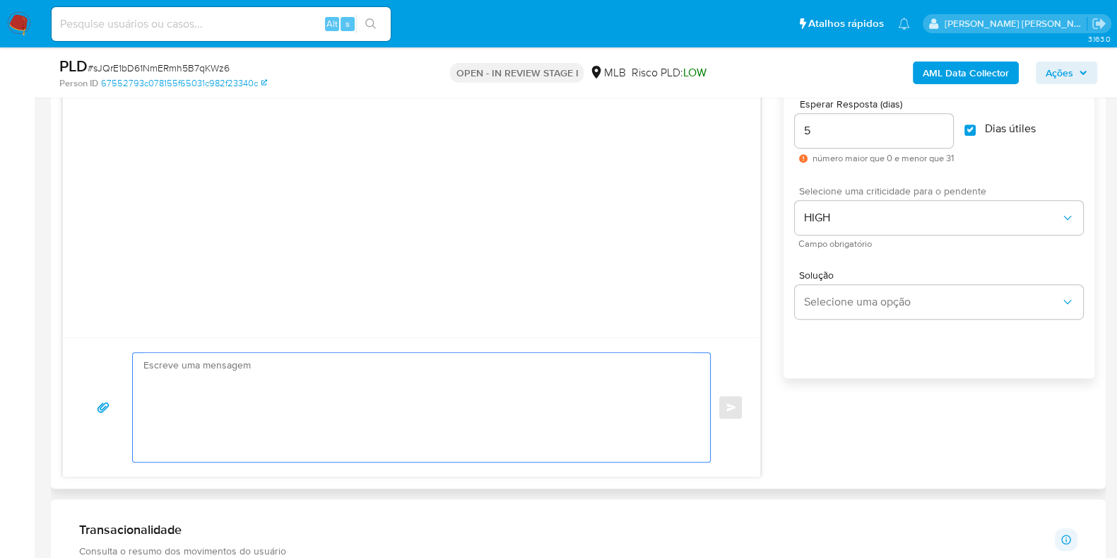
click at [436, 401] on textarea at bounding box center [417, 407] width 549 height 109
paste textarea "Olá, Estamos realizando uma verificação adicional de segurança em contas de usu…"
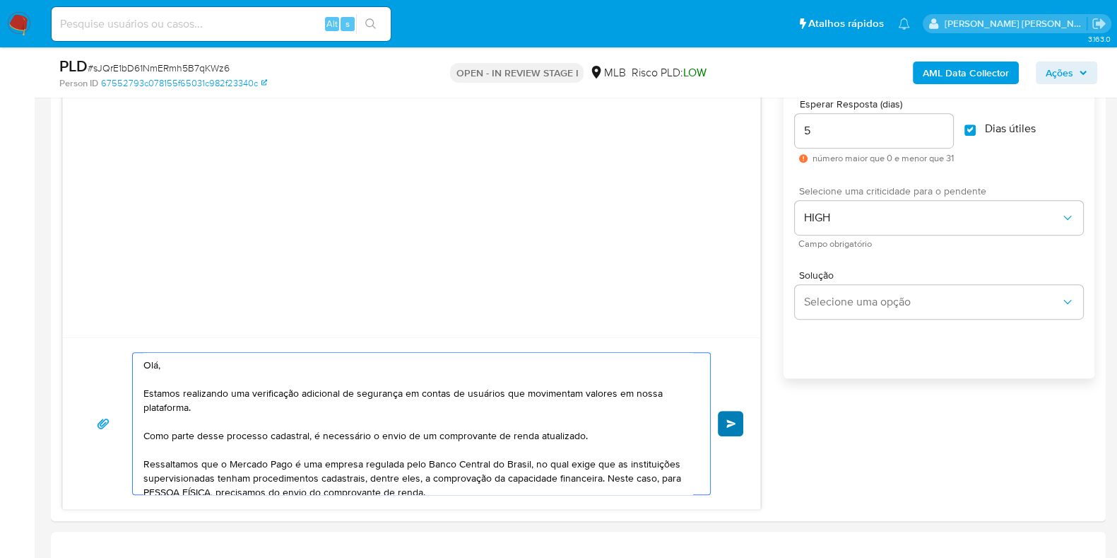
type textarea "Olá, Estamos realizando uma verificação adicional de segurança em contas de usu…"
click at [737, 415] on button "common.send" at bounding box center [730, 423] width 25 height 25
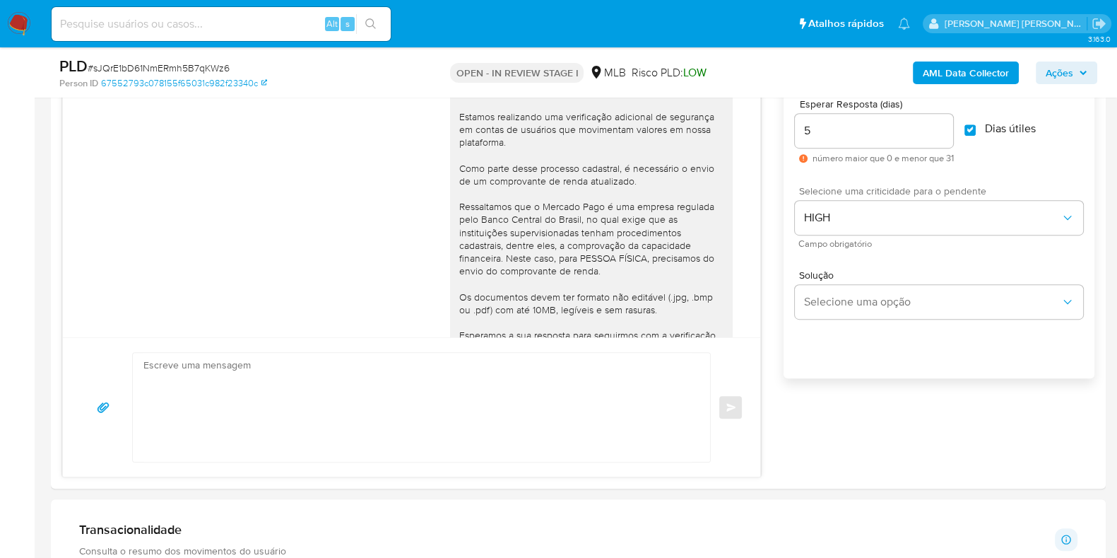
scroll to position [114, 0]
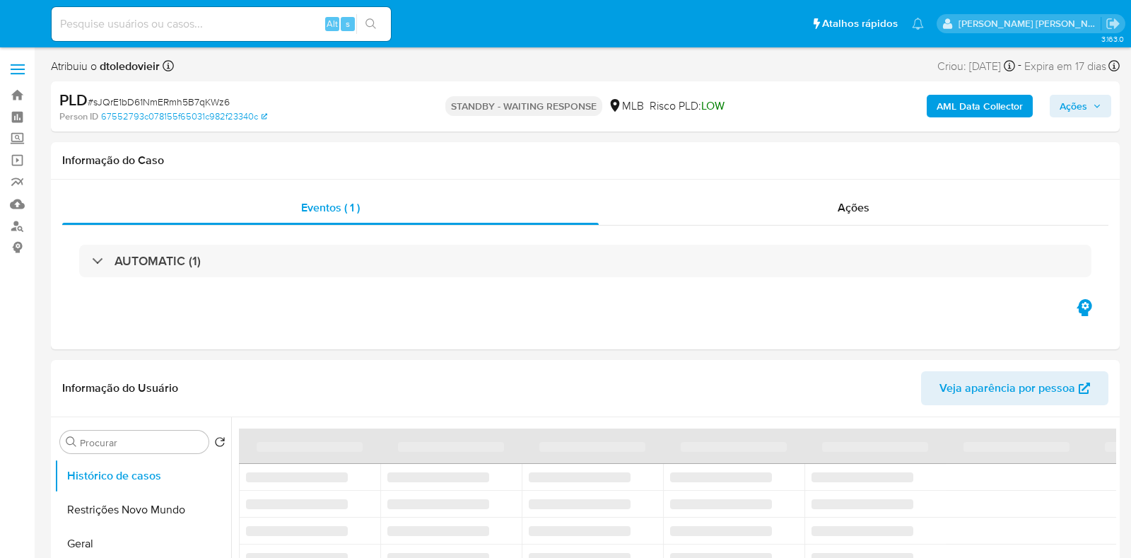
select select "10"
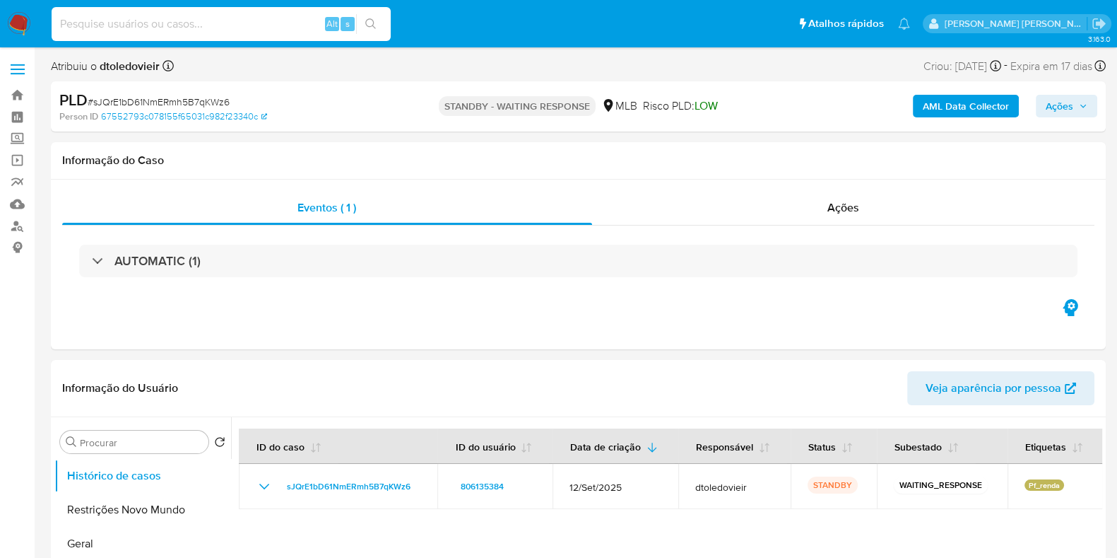
click at [252, 23] on input at bounding box center [221, 24] width 339 height 18
paste input "2117360907"
type input "2117360907"
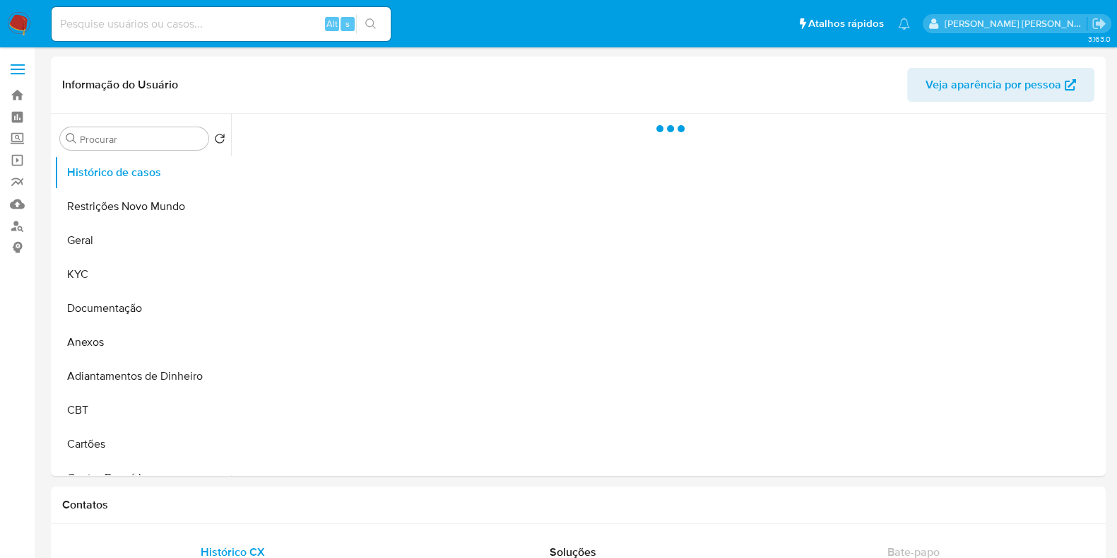
select select "10"
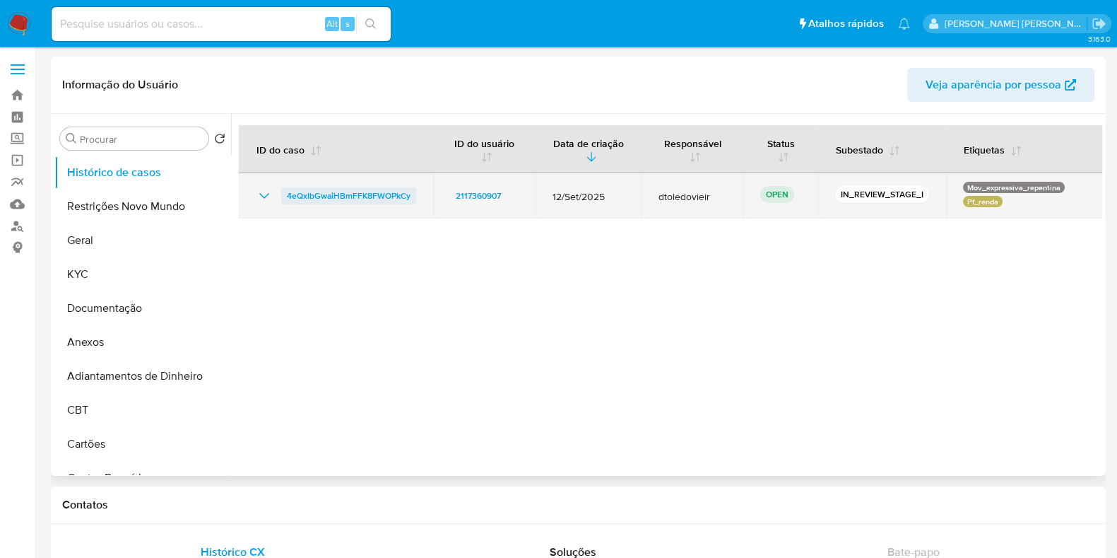
click at [353, 192] on span "4eQxIbGwaiHBmFFK8FWOPkCy" at bounding box center [349, 195] width 124 height 17
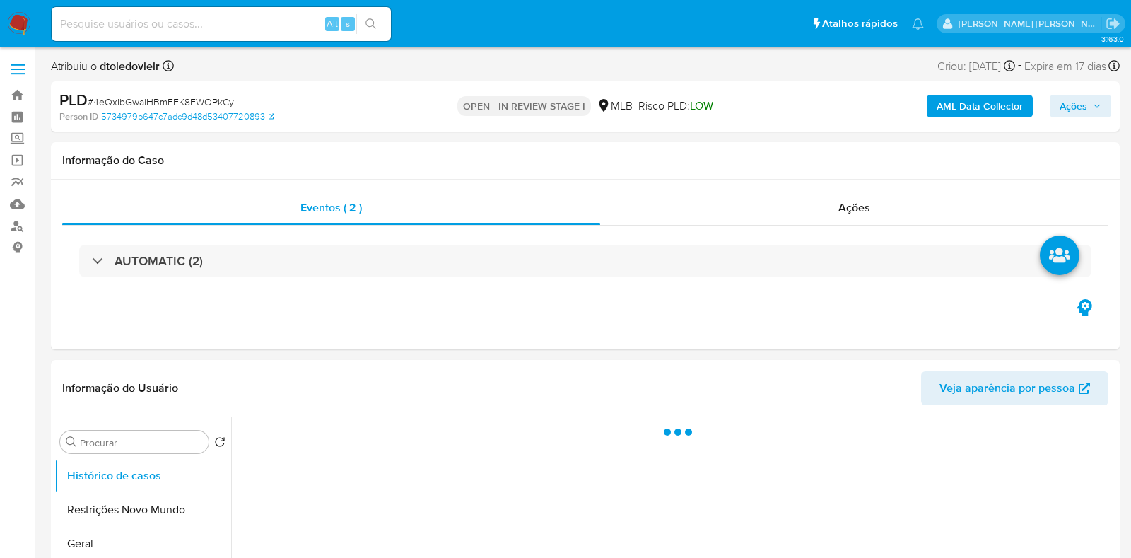
select select "10"
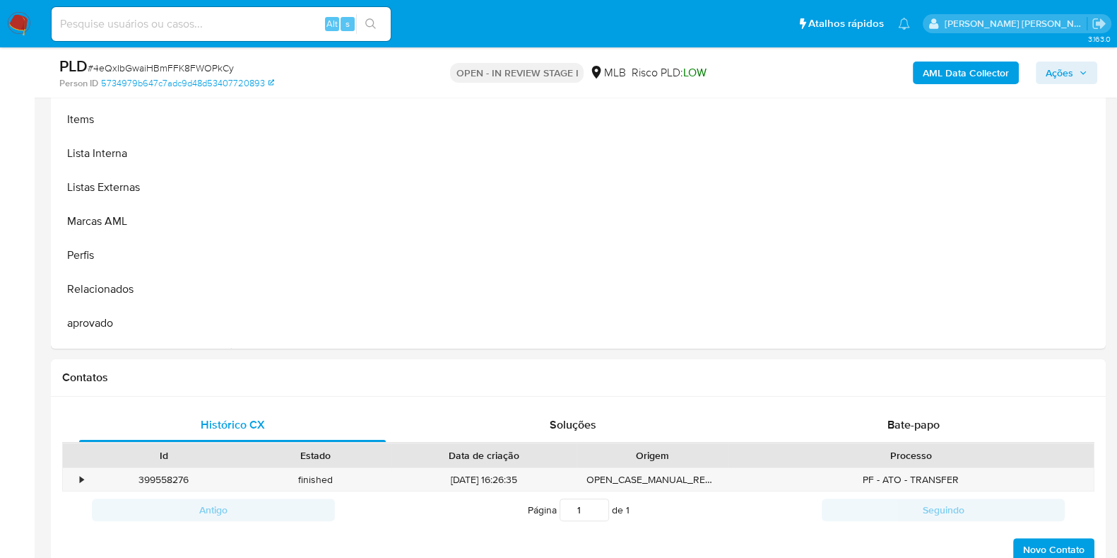
scroll to position [353, 0]
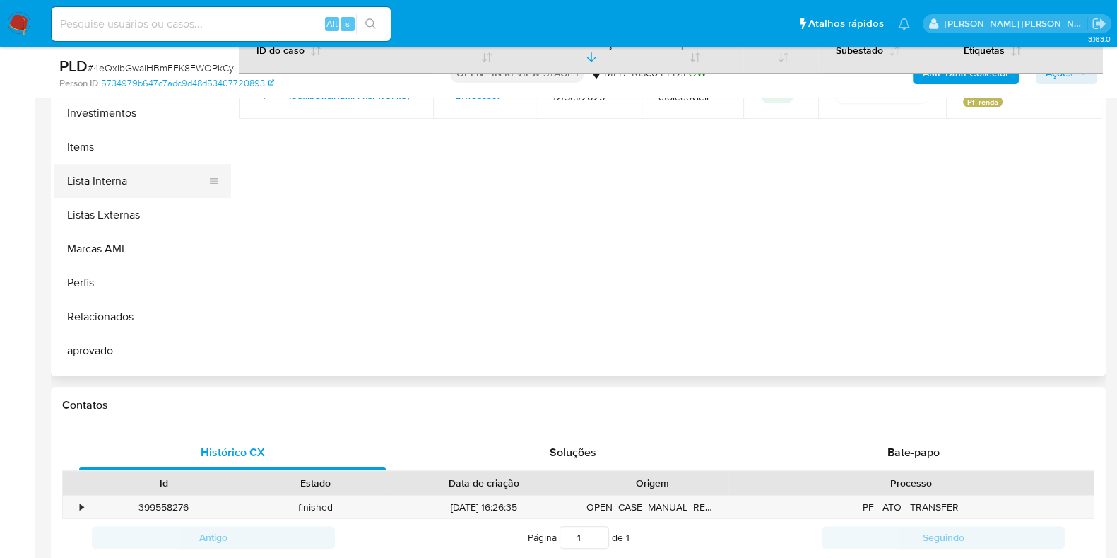
click at [151, 187] on button "Lista Interna" at bounding box center [136, 181] width 165 height 34
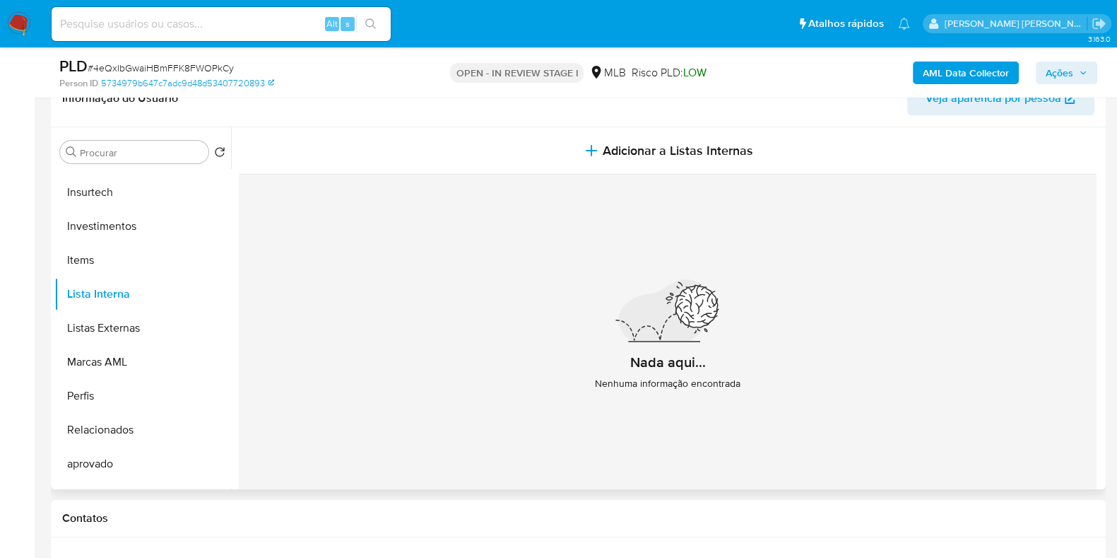
scroll to position [265, 0]
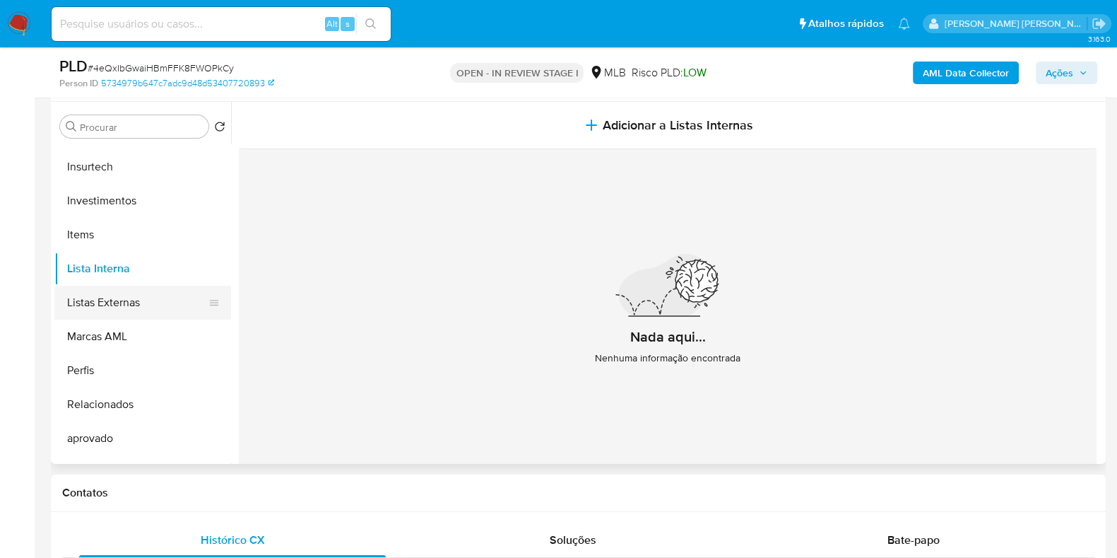
click at [137, 302] on button "Listas Externas" at bounding box center [136, 302] width 165 height 34
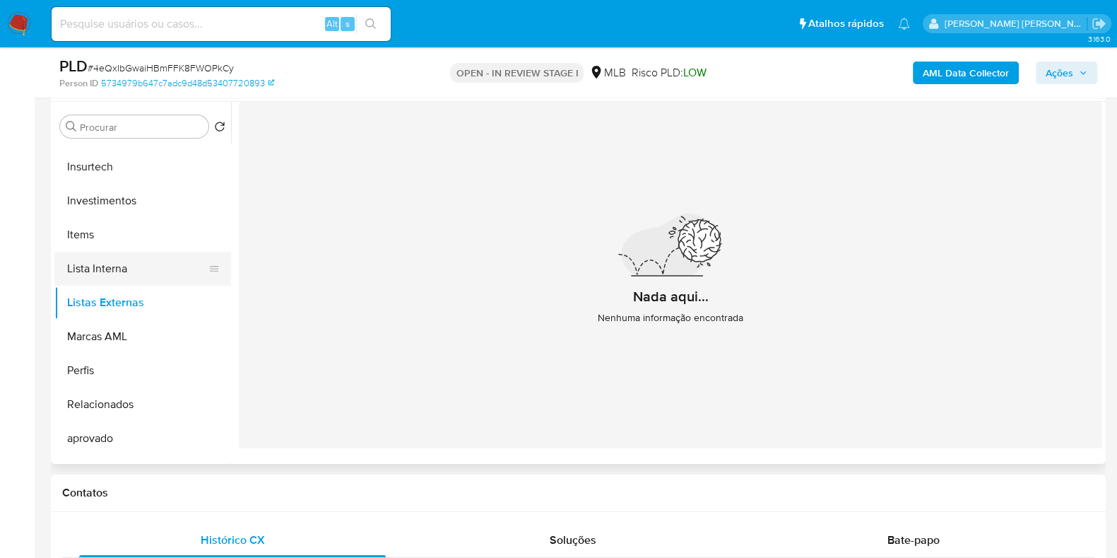
click at [139, 261] on button "Lista Interna" at bounding box center [136, 269] width 165 height 34
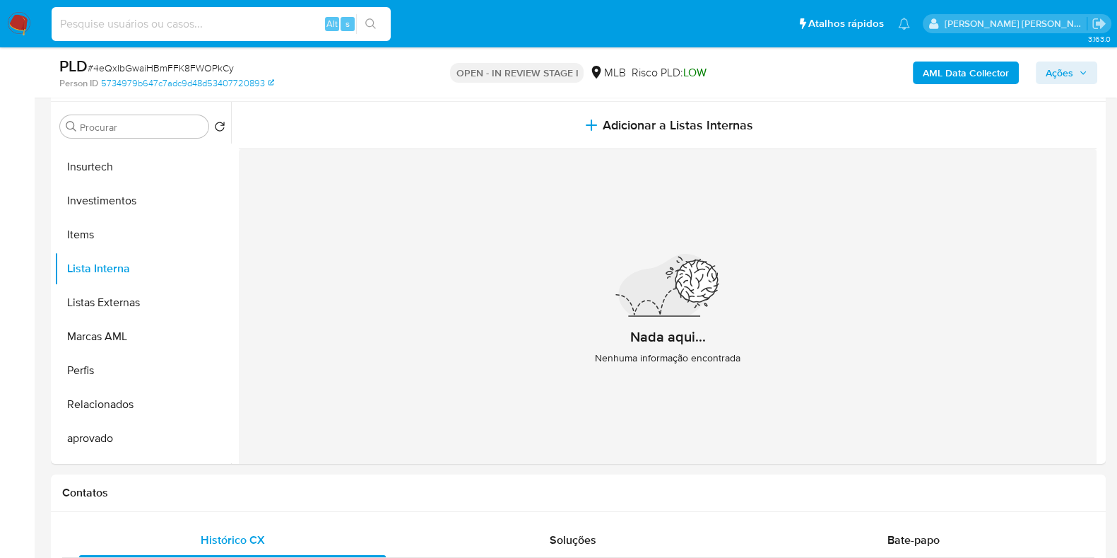
click at [149, 26] on input at bounding box center [221, 24] width 339 height 18
paste input "RP0f1mAqbUEYSabZpEWIHWkd"
type input "RP0f1mAqbUEYSabZpEWIHWkd"
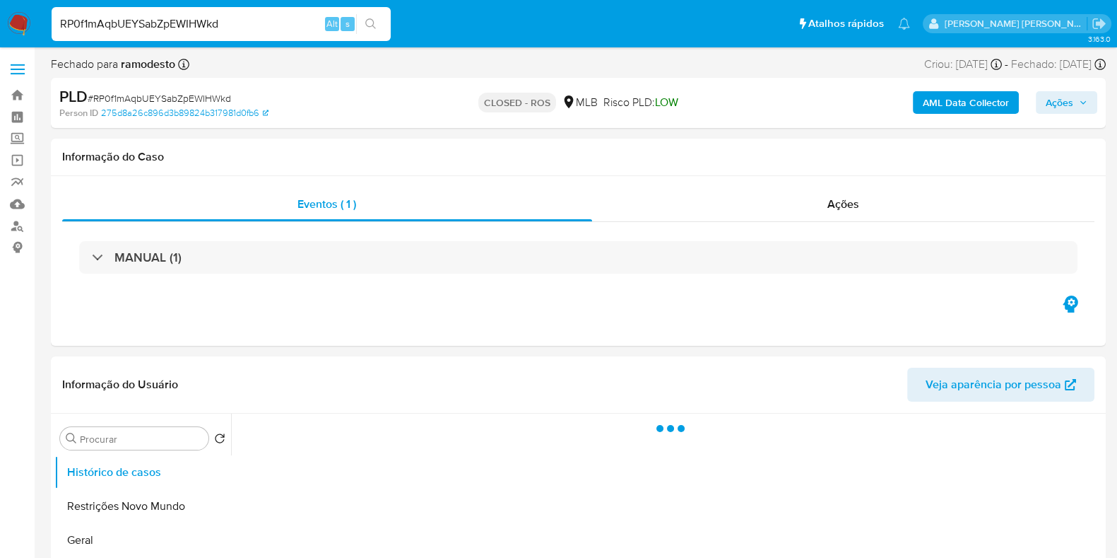
select select "10"
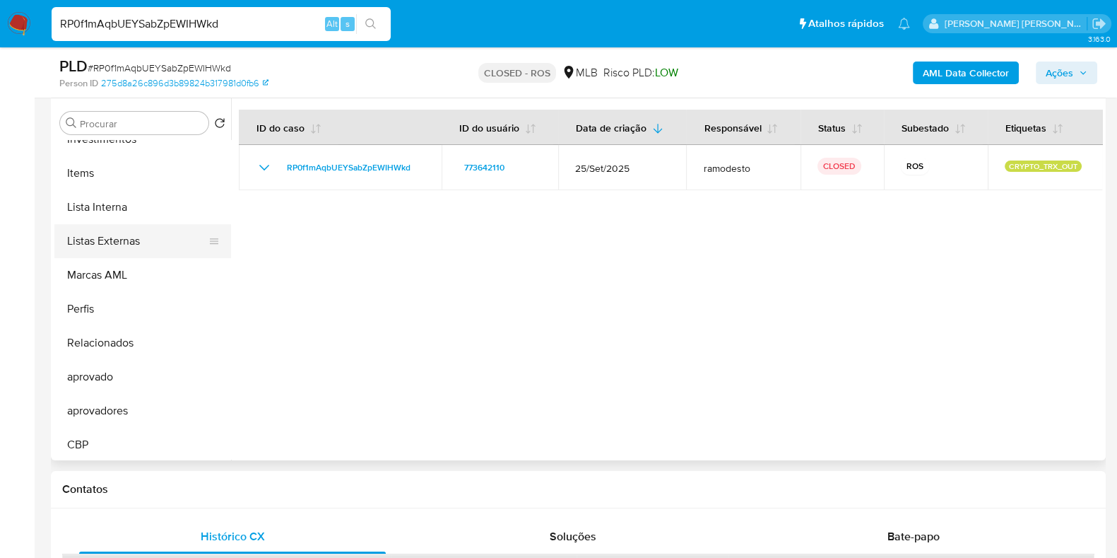
scroll to position [767, 0]
click at [158, 239] on button "Listas Externas" at bounding box center [136, 238] width 165 height 34
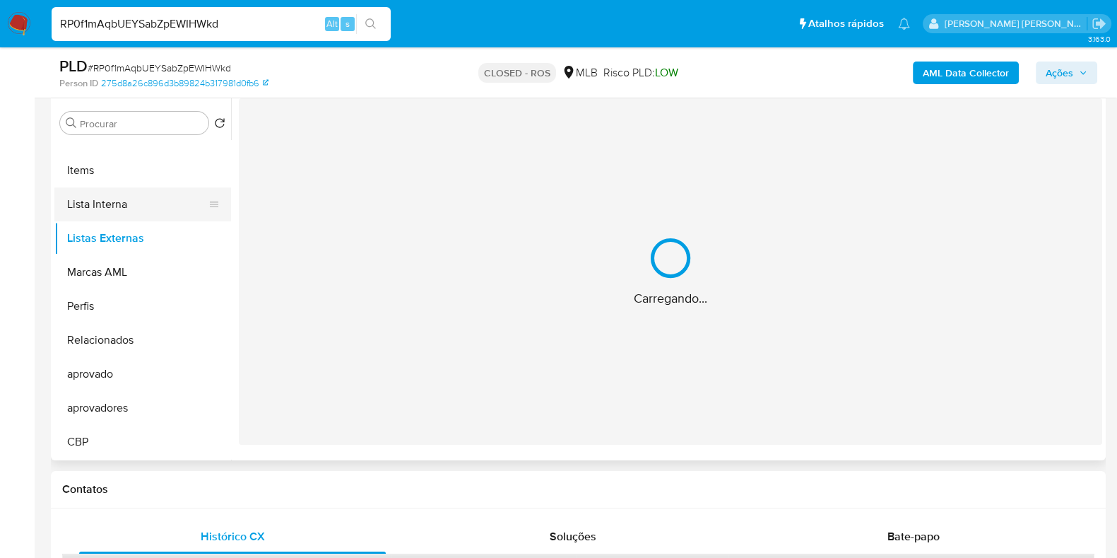
click at [148, 199] on button "Lista Interna" at bounding box center [136, 204] width 165 height 34
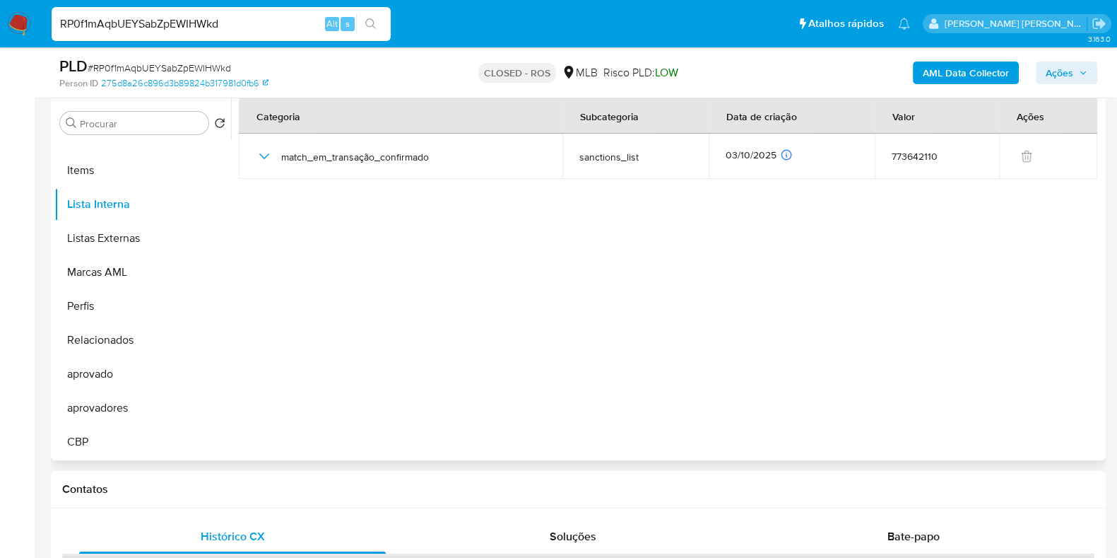
scroll to position [176, 0]
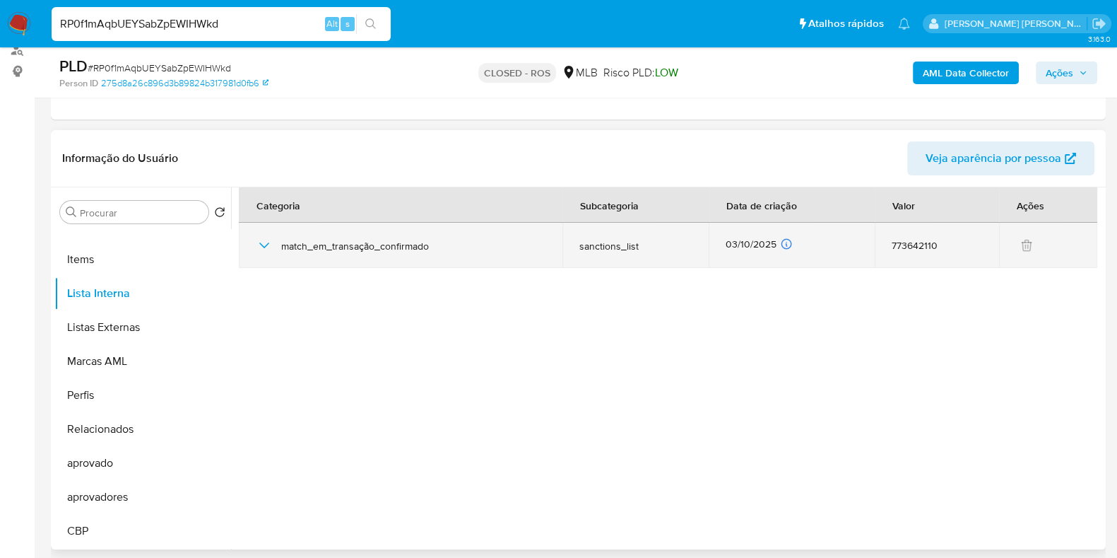
drag, startPoint x: 659, startPoint y: 249, endPoint x: 485, endPoint y: 249, distance: 174.6
click at [551, 249] on tr "match_em_transação_confirmado sanctions_list [DATE] [DATE] 12:03:56 773642110" at bounding box center [668, 245] width 859 height 45
click at [472, 245] on span "match_em_transação_confirmado" at bounding box center [413, 246] width 264 height 13
drag, startPoint x: 488, startPoint y: 257, endPoint x: 276, endPoint y: 246, distance: 211.6
click at [276, 246] on div "match_em_transação_confirmado" at bounding box center [401, 245] width 290 height 45
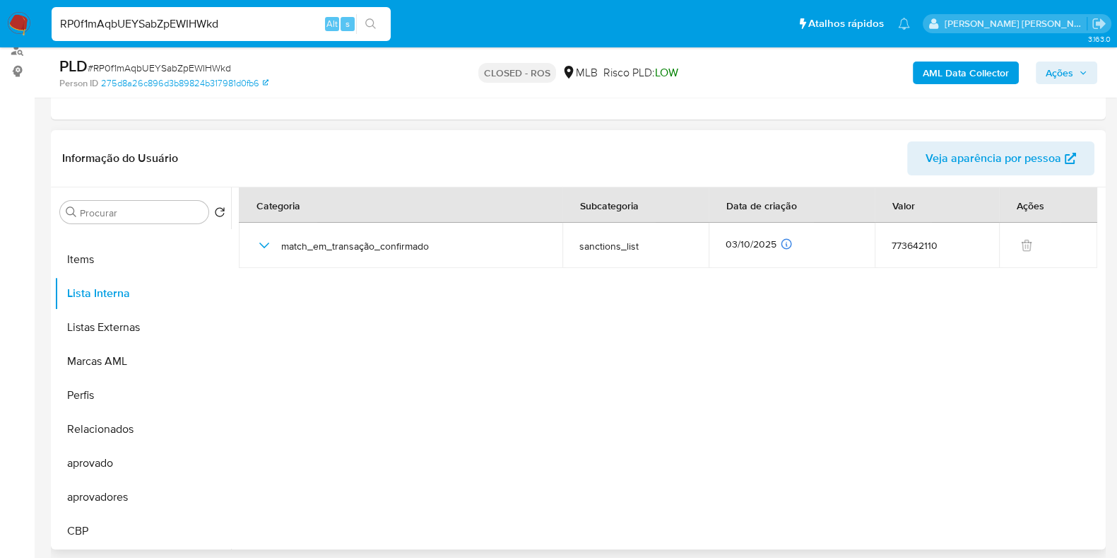
click at [375, 313] on section at bounding box center [671, 364] width 864 height 355
click at [143, 23] on input "RP0f1mAqbUEYSabZpEWIHWkd" at bounding box center [221, 24] width 339 height 18
paste input "xXYsW6Qw3y8fnd4j7DbzpmD1"
type input "xXYsW6Qw3y8fnd4j7DbzpmD1"
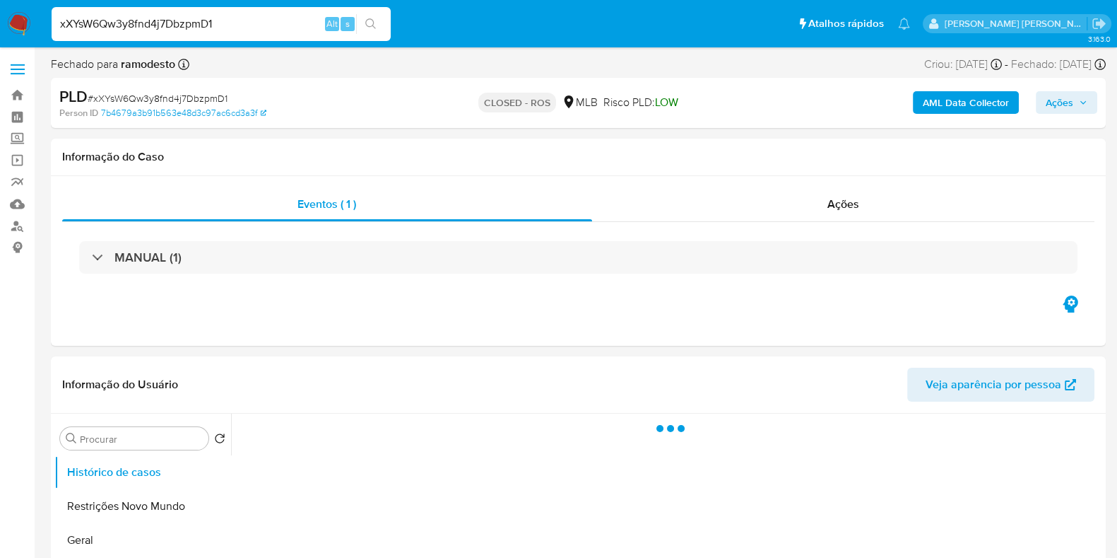
select select "10"
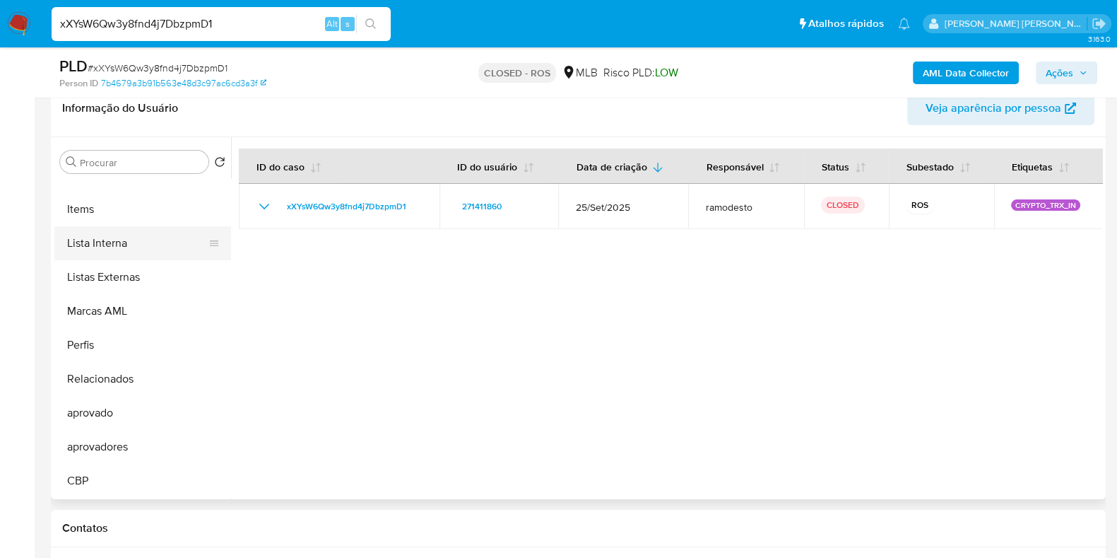
scroll to position [265, 0]
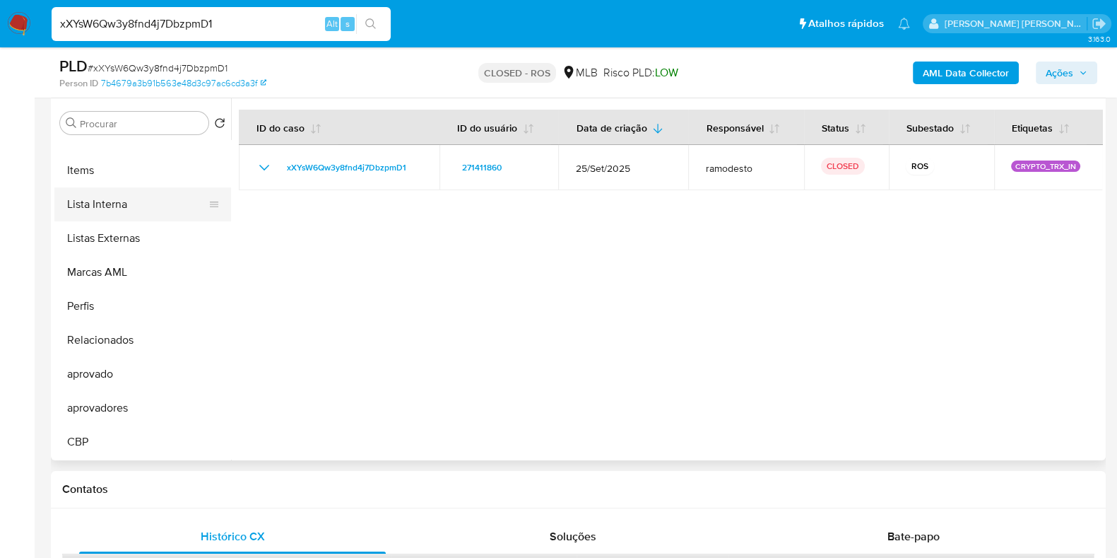
click at [145, 192] on button "Lista Interna" at bounding box center [136, 204] width 165 height 34
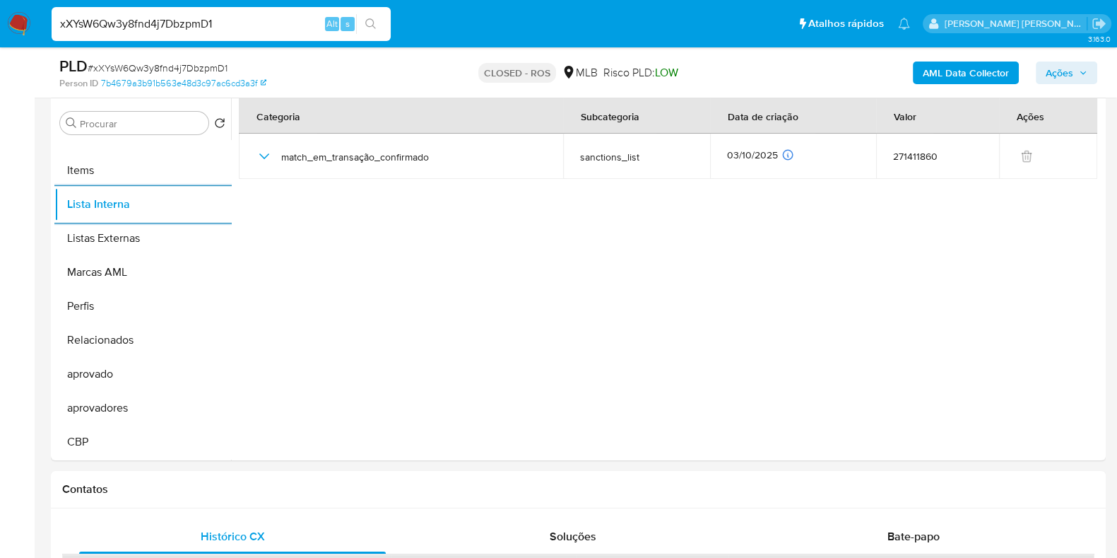
click at [211, 30] on input "xXYsW6Qw3y8fnd4j7DbzpmD1" at bounding box center [221, 24] width 339 height 18
paste input "wSnnUfCzQ5cilVBSy4xUe0h6"
type input "wSnnUfCzQ5cilVBSy4xUe0h6"
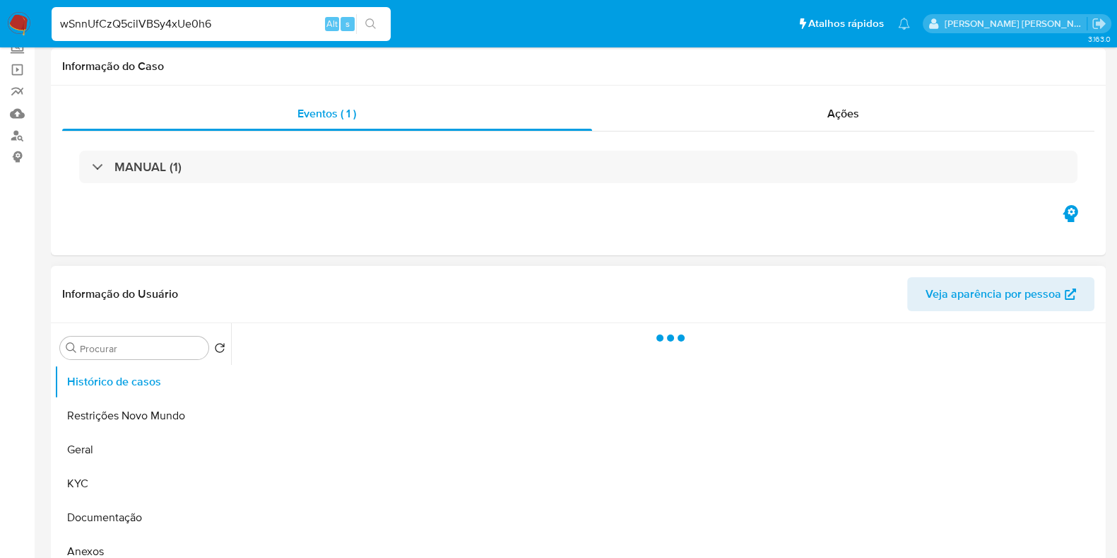
scroll to position [176, 0]
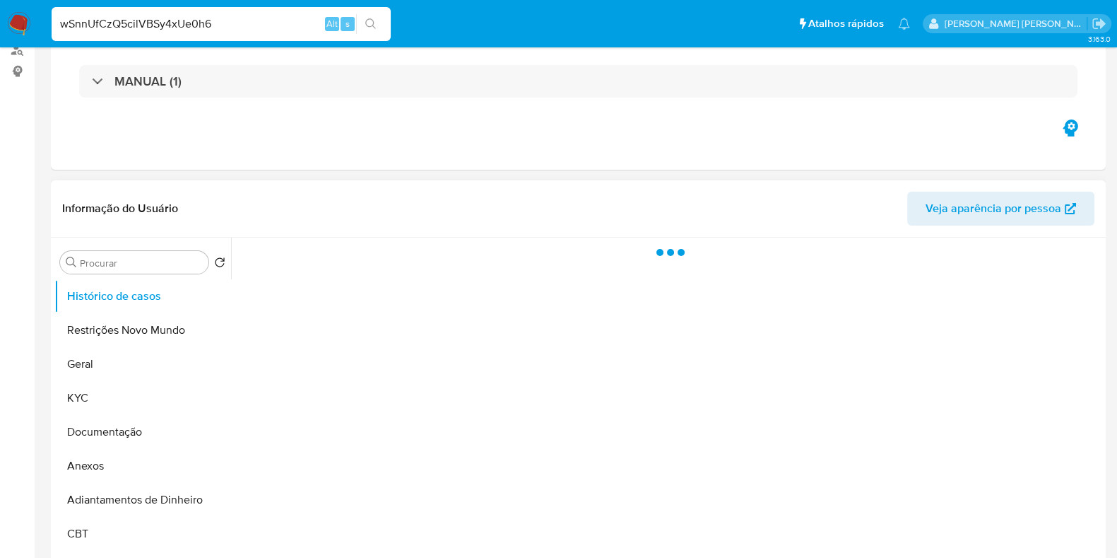
select select "10"
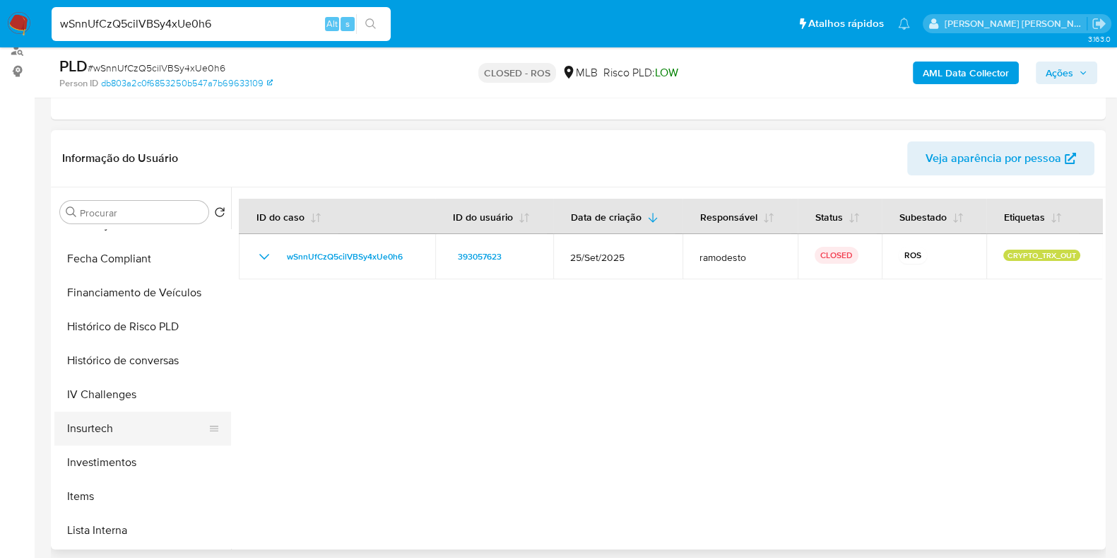
scroll to position [618, 0]
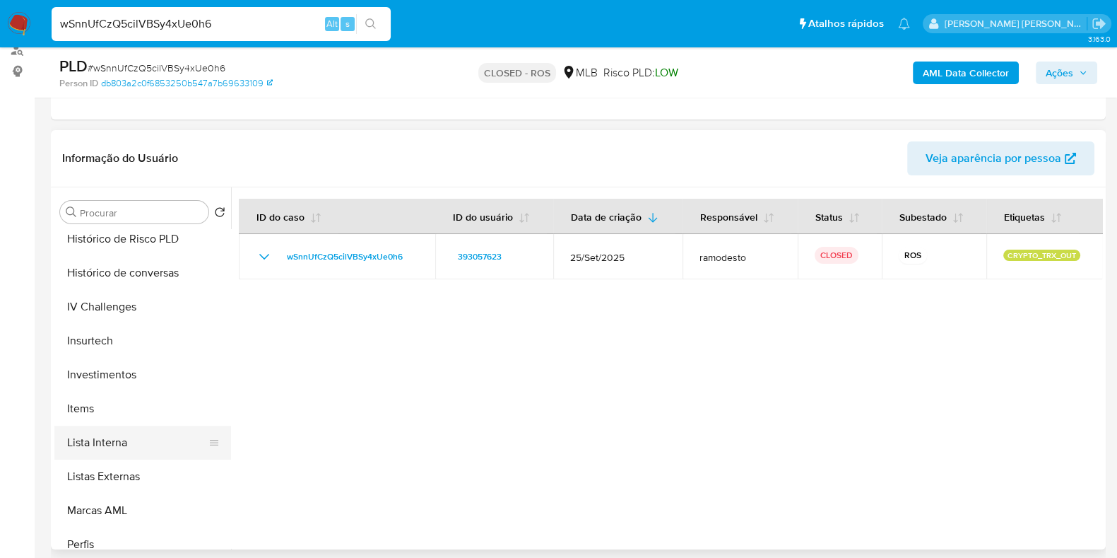
click at [141, 441] on button "Lista Interna" at bounding box center [136, 442] width 165 height 34
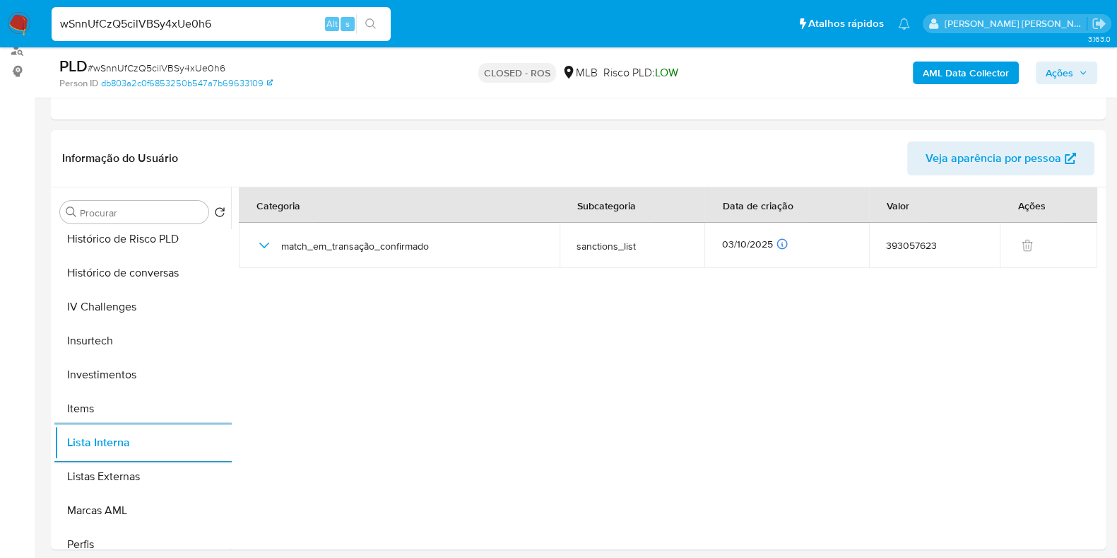
click at [137, 28] on input "wSnnUfCzQ5cilVBSy4xUe0h6" at bounding box center [221, 24] width 339 height 18
paste input "RP0f1mAqbUEYSabZpEWIHWkd"
type input "RP0f1mAqbUEYSabZpEWIHWkd"
click at [367, 20] on icon "search-icon" at bounding box center [370, 23] width 11 height 11
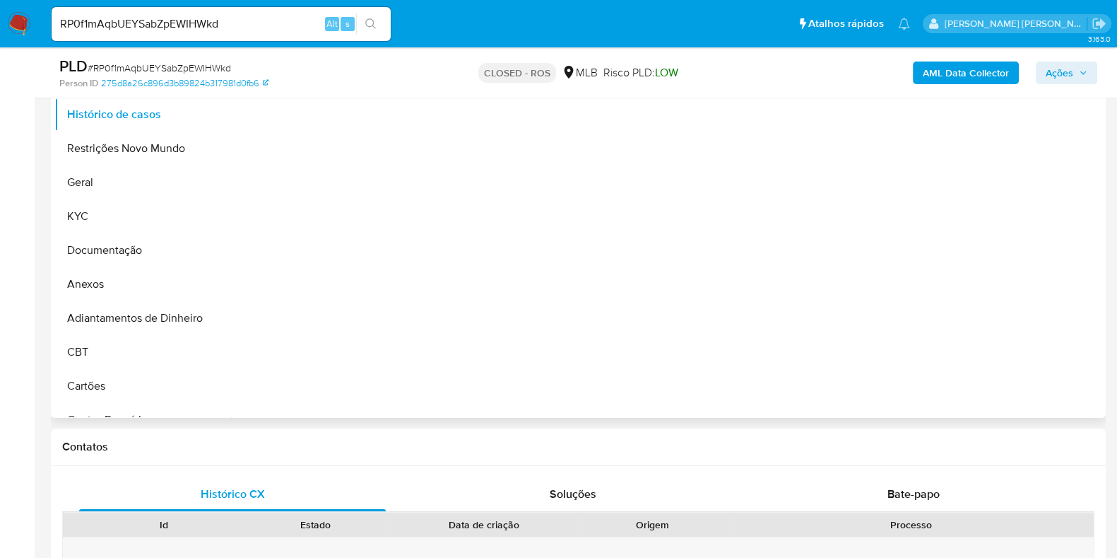
select select "10"
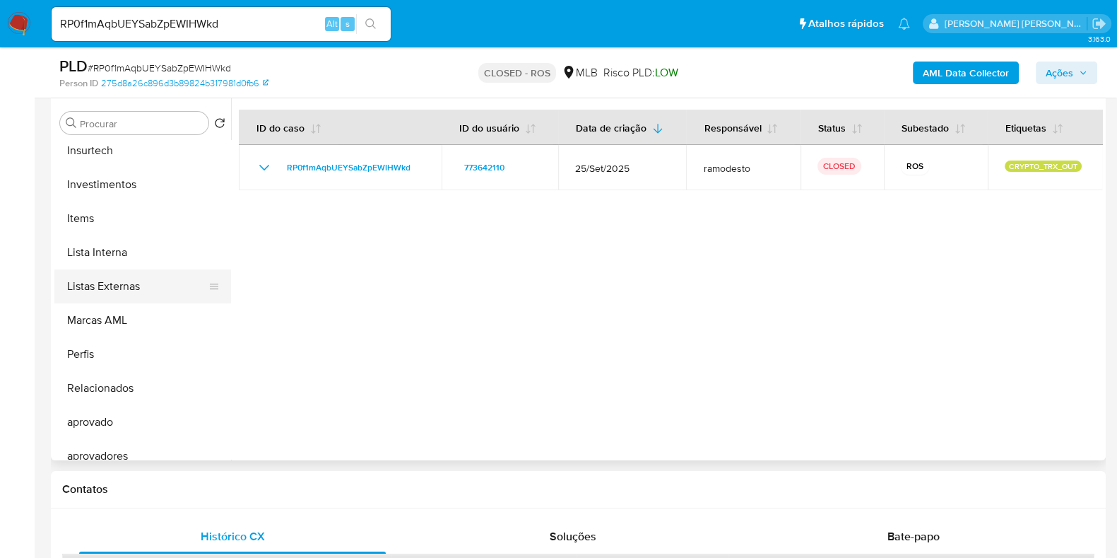
scroll to position [767, 0]
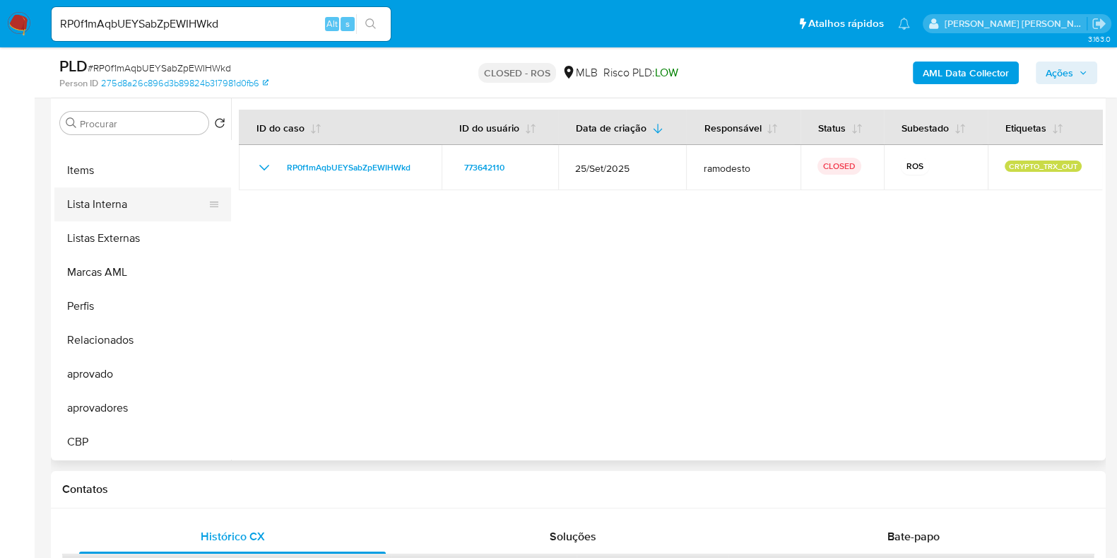
click at [156, 203] on button "Lista Interna" at bounding box center [136, 204] width 165 height 34
